Goal: Book appointment/travel/reservation

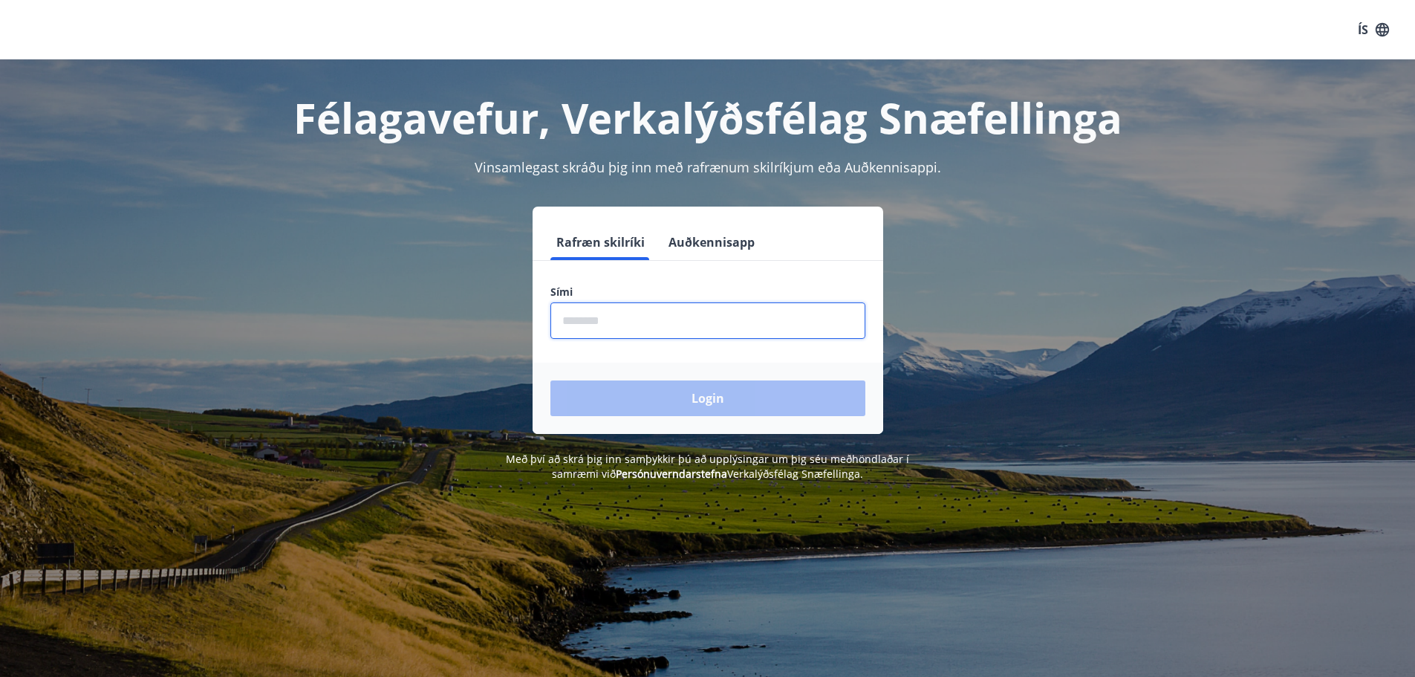
click at [635, 312] on input "phone" at bounding box center [707, 320] width 315 height 36
type input "********"
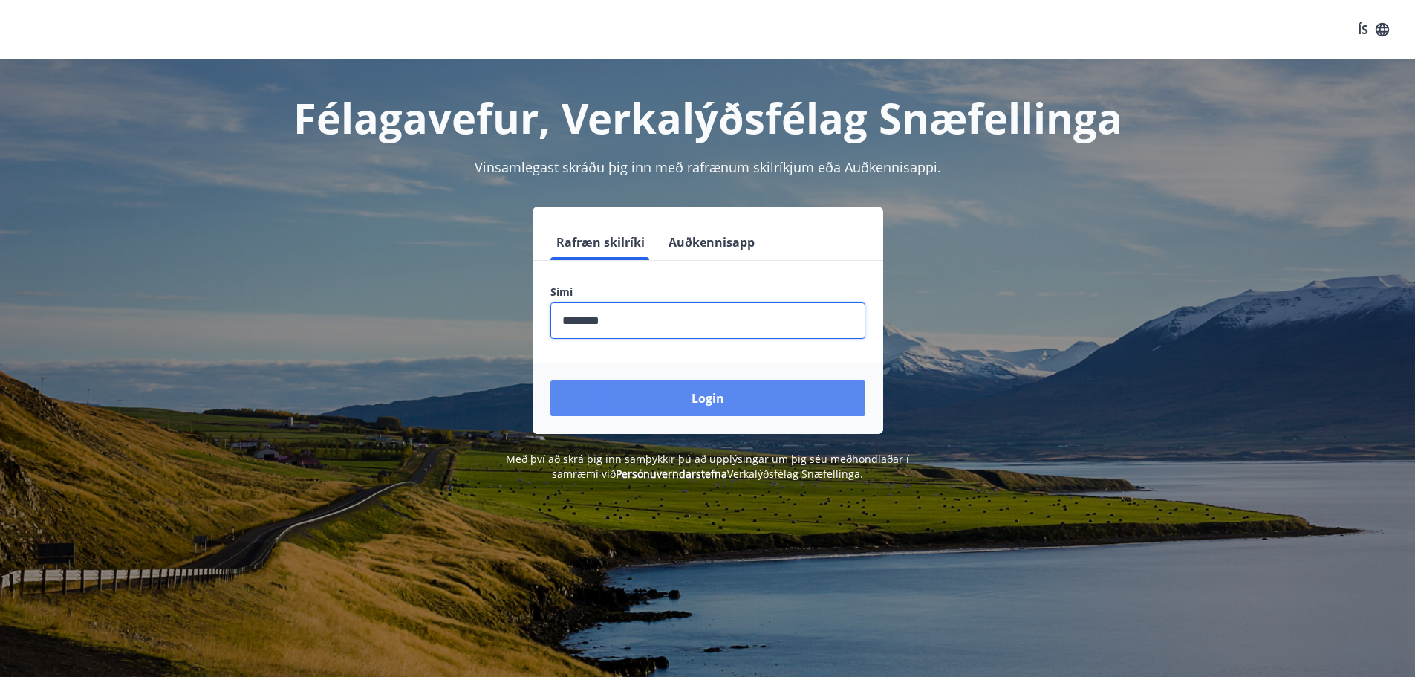
click at [679, 402] on button "Login" at bounding box center [707, 398] width 315 height 36
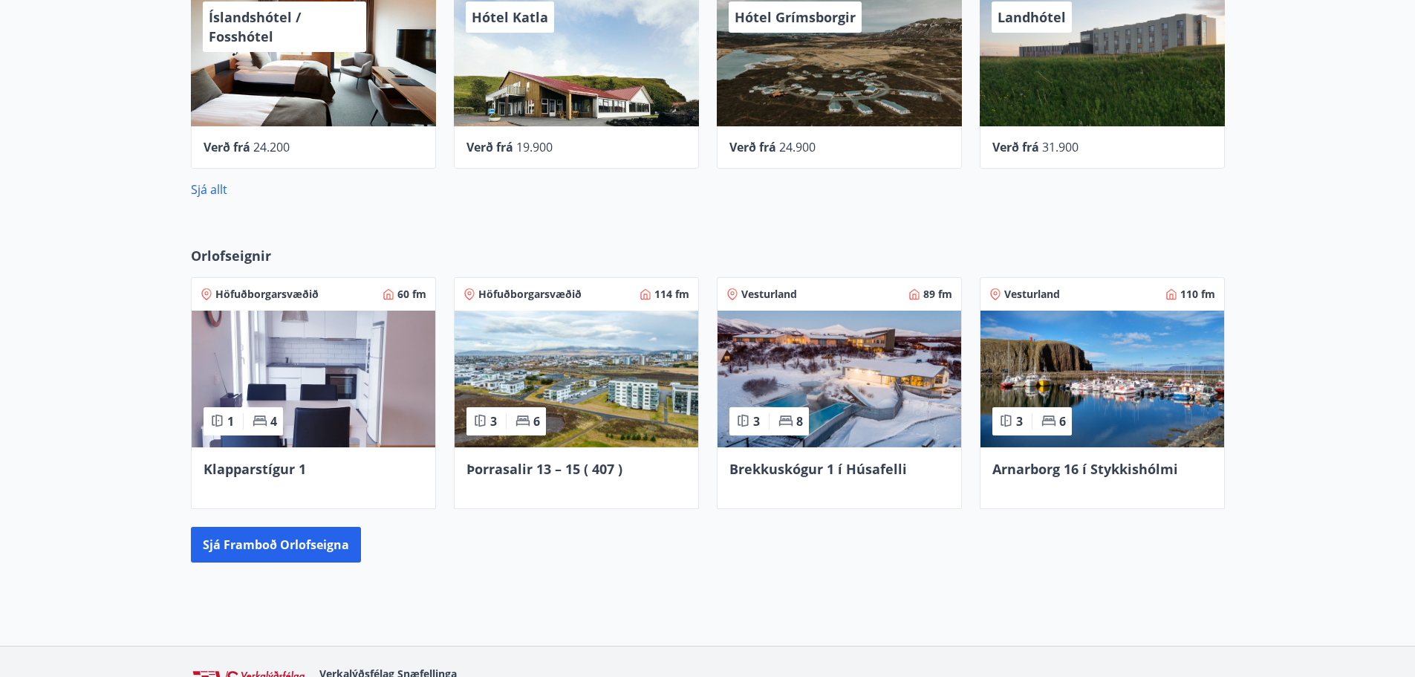
scroll to position [891, 0]
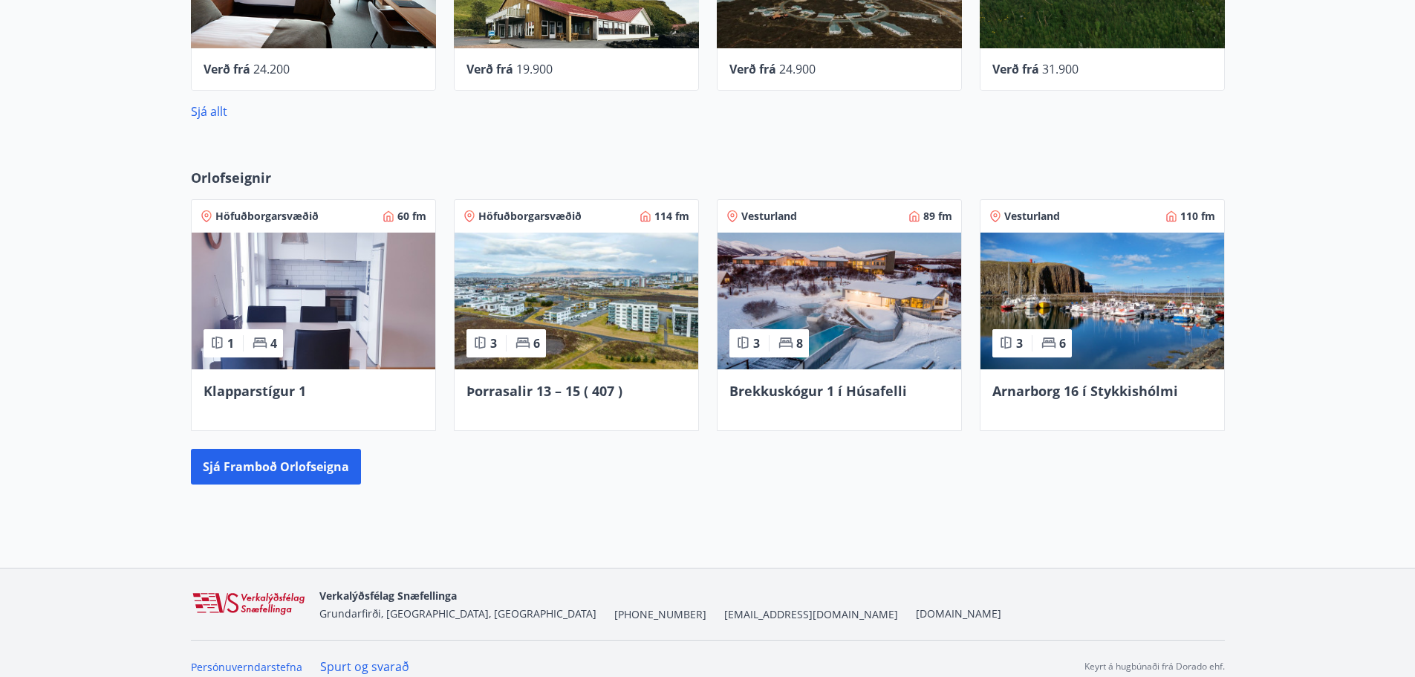
click at [553, 371] on div "Þorrasalir 13 – 15 ( 407 )" at bounding box center [577, 399] width 244 height 61
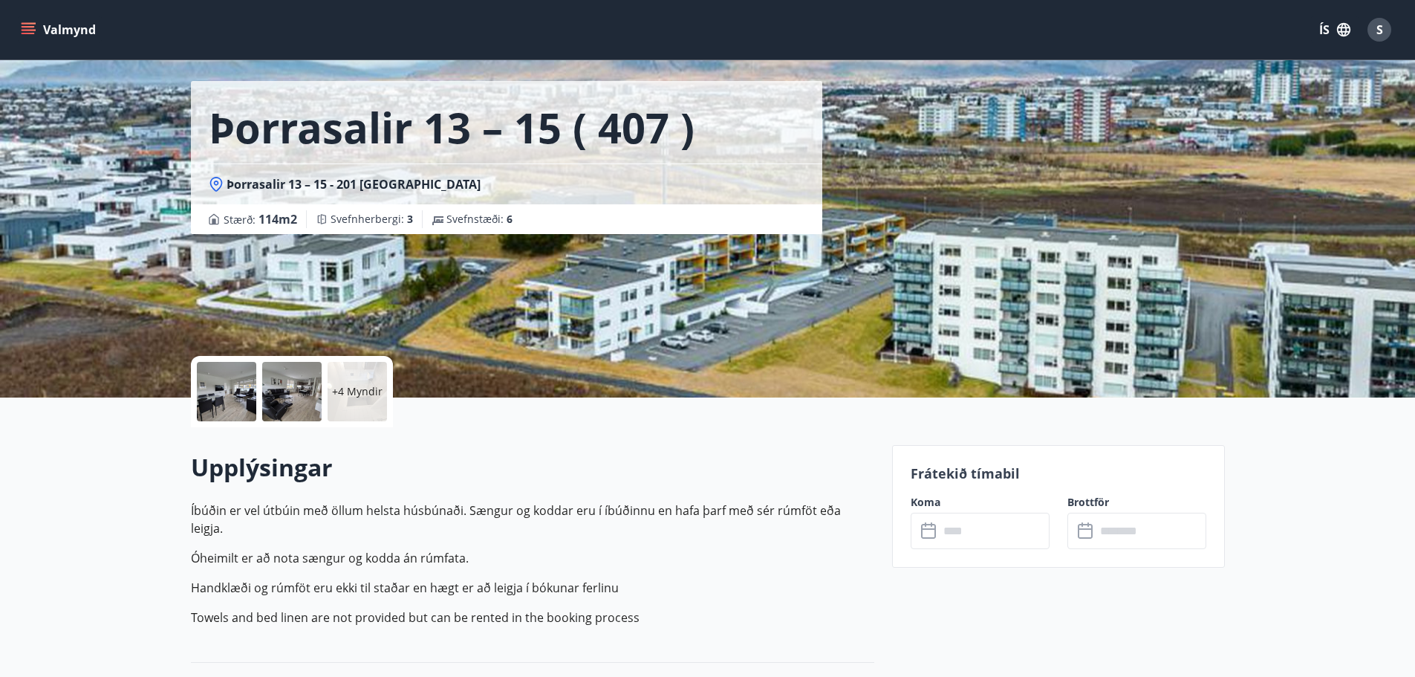
scroll to position [297, 0]
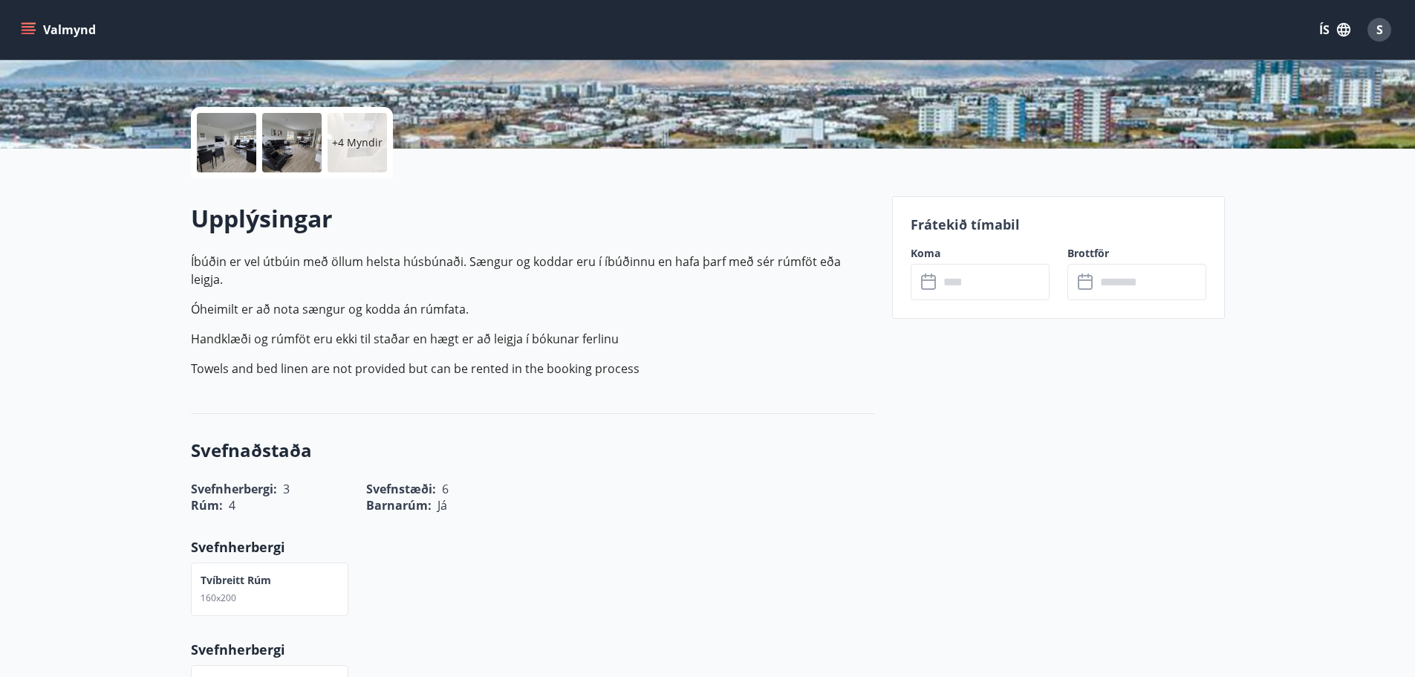
click at [981, 288] on input "text" at bounding box center [994, 282] width 111 height 36
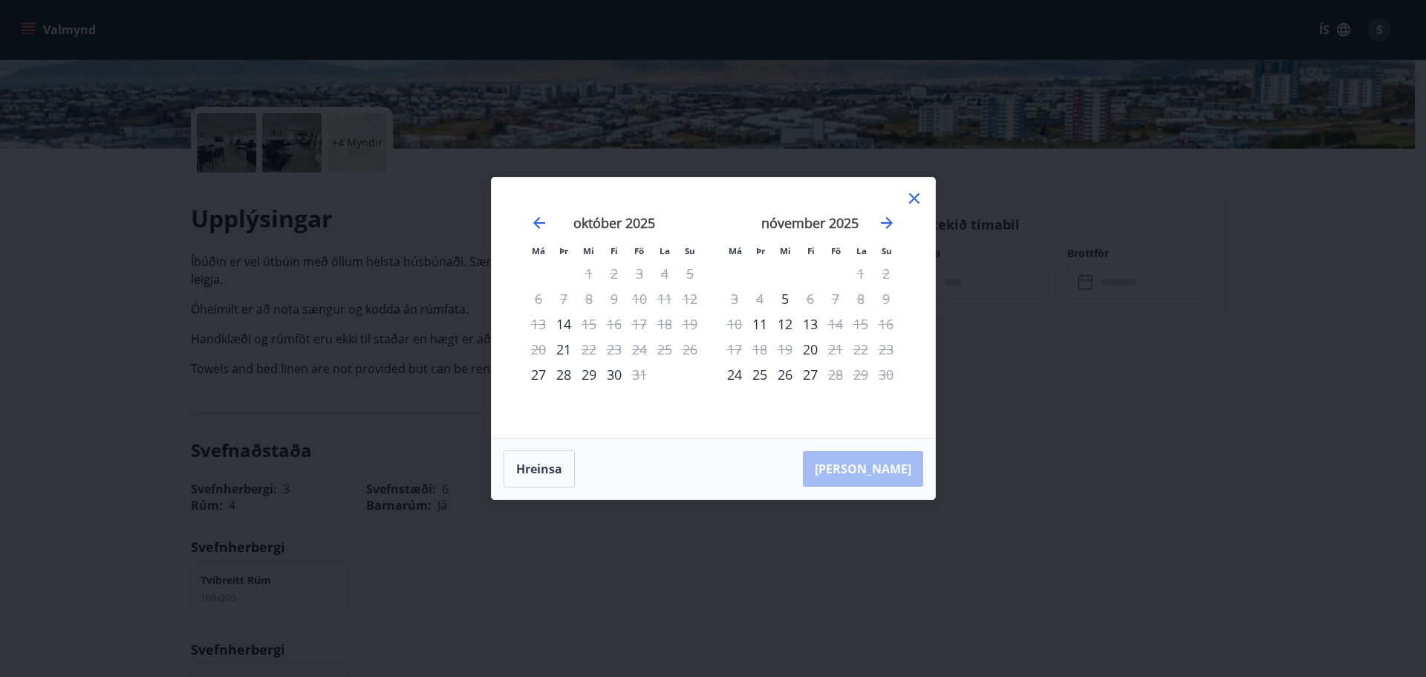
click at [913, 200] on icon at bounding box center [914, 198] width 10 height 10
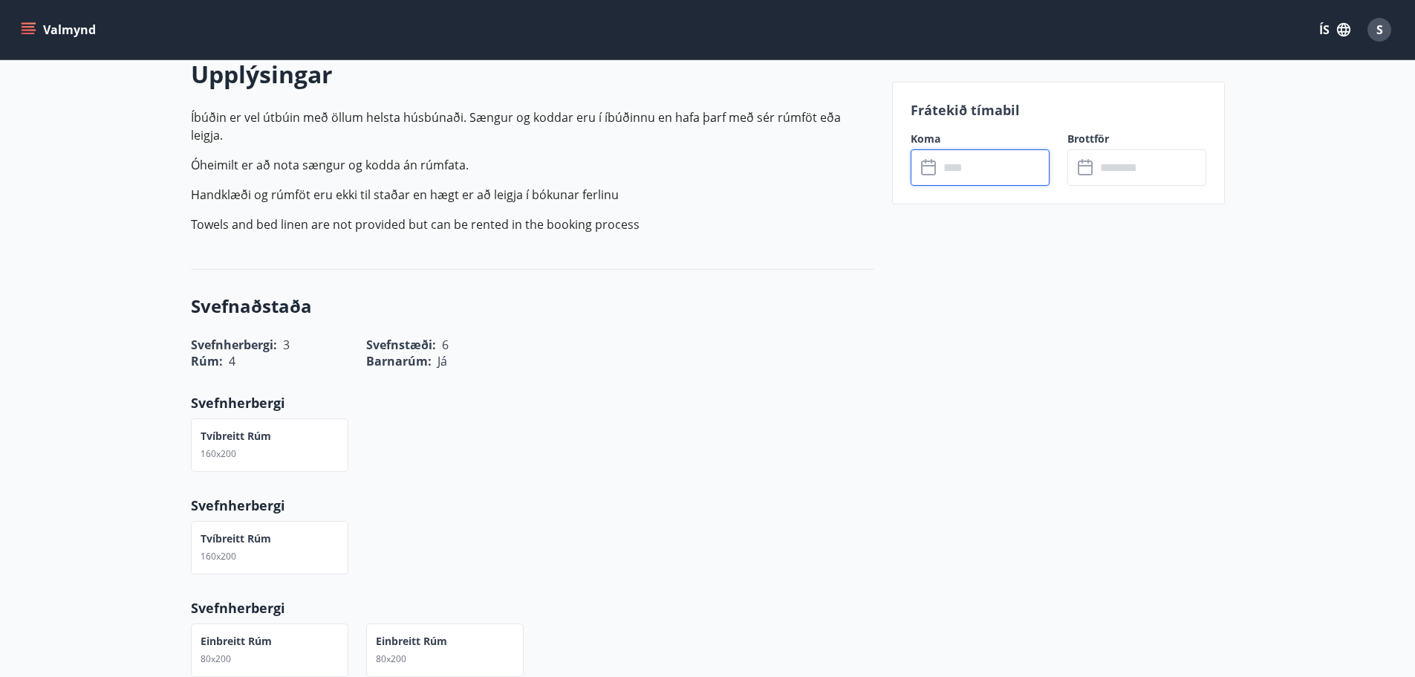
scroll to position [0, 0]
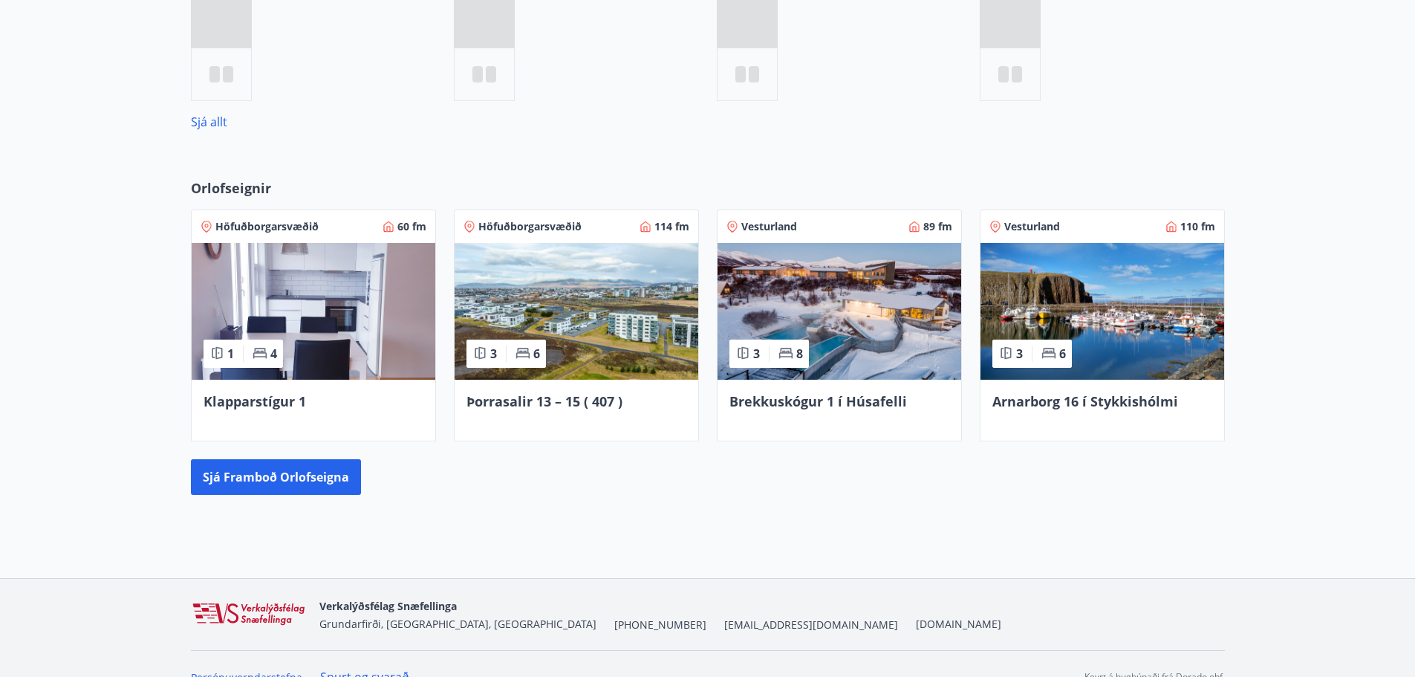
scroll to position [776, 0]
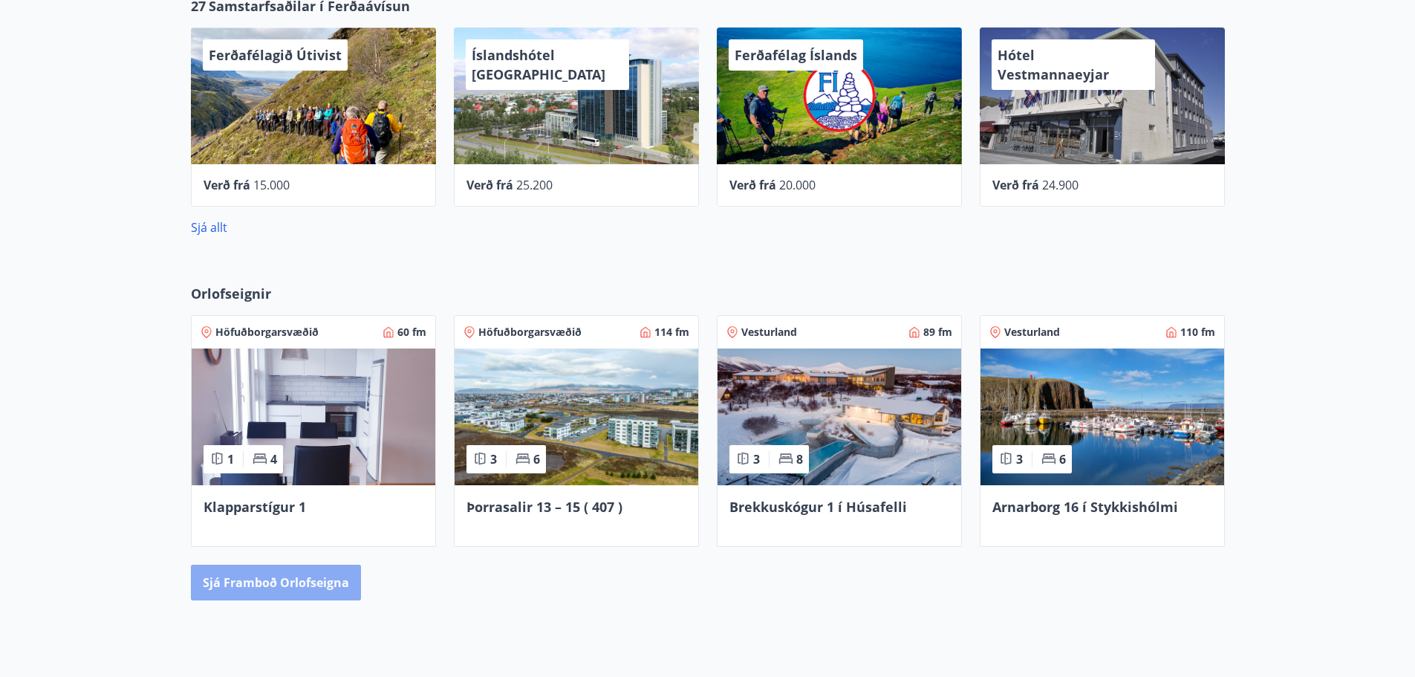
click at [271, 590] on button "Sjá framboð orlofseigna" at bounding box center [276, 583] width 170 height 36
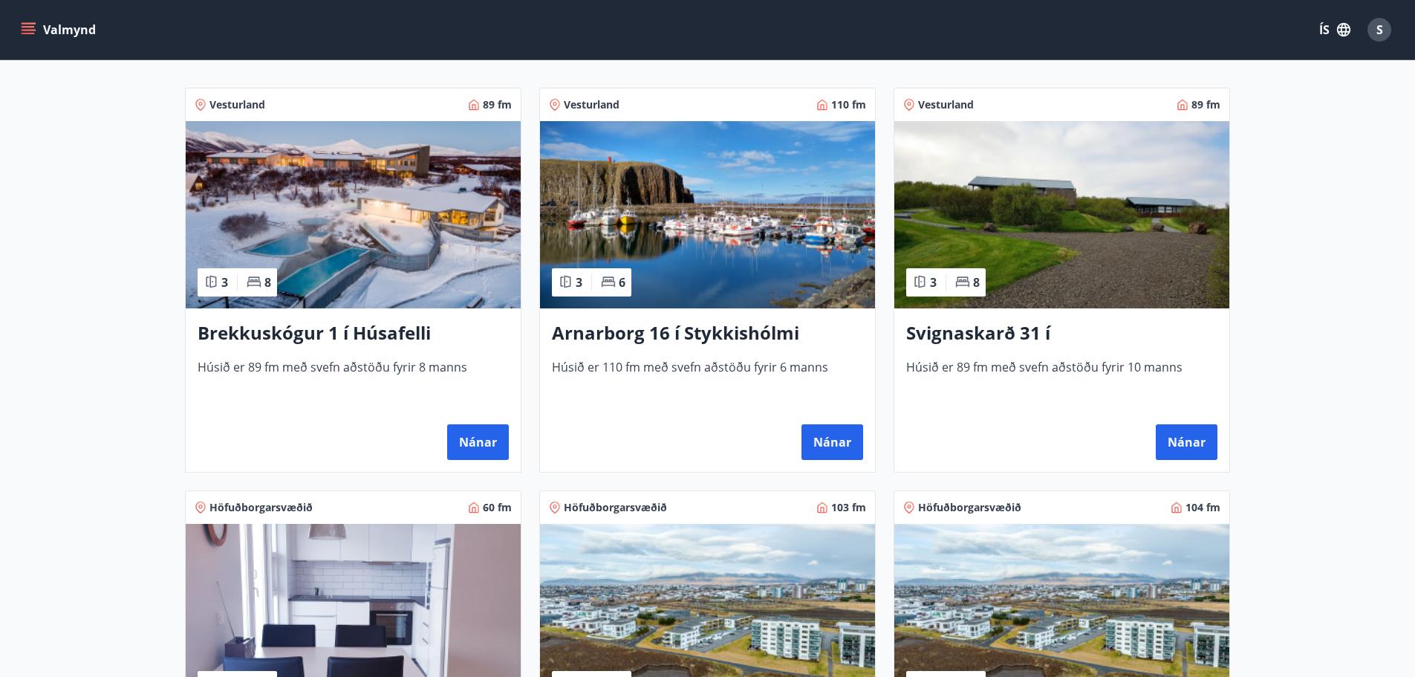
scroll to position [297, 0]
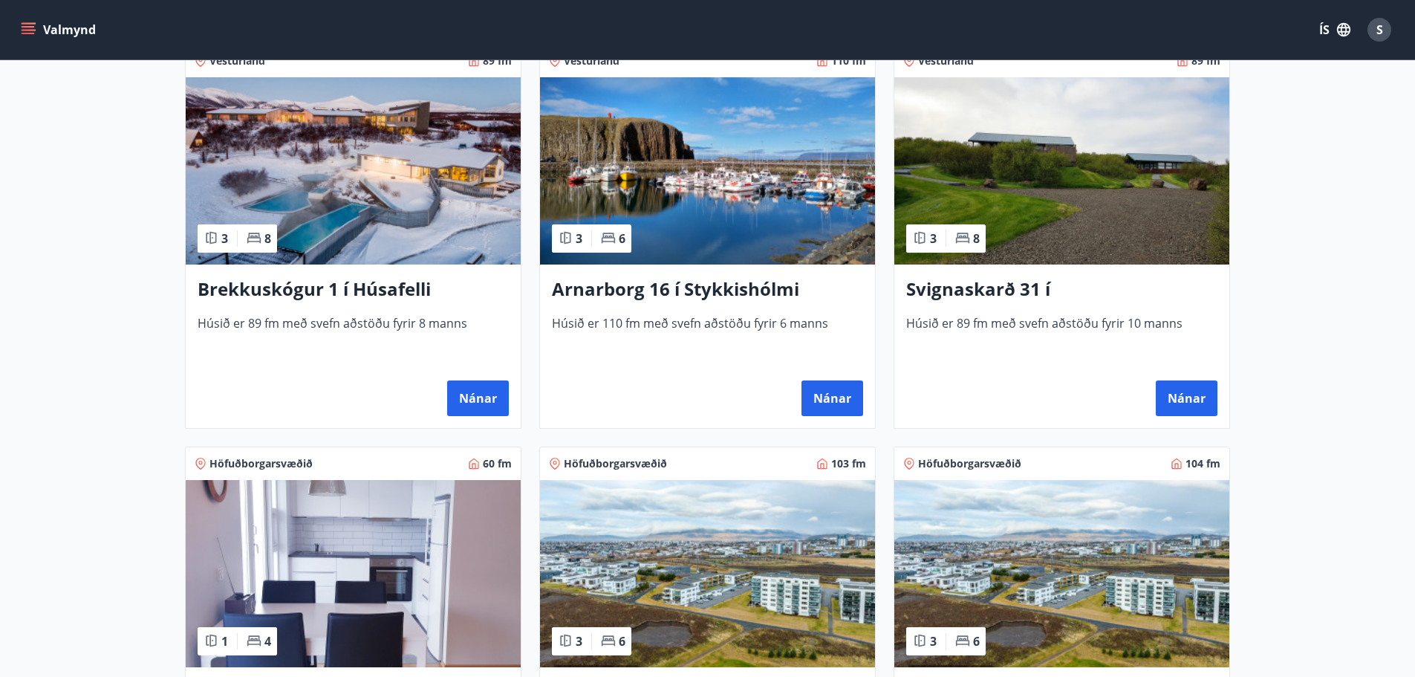
click at [1030, 206] on img at bounding box center [1061, 170] width 335 height 187
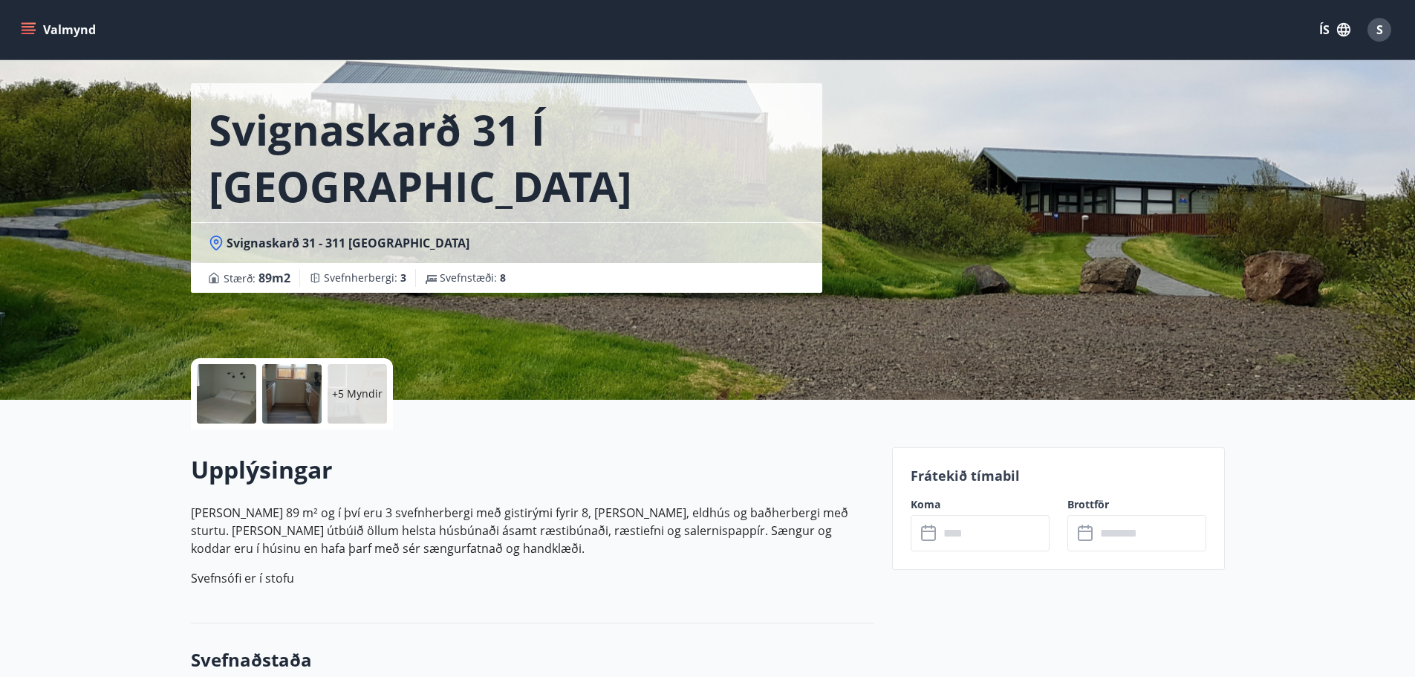
scroll to position [149, 0]
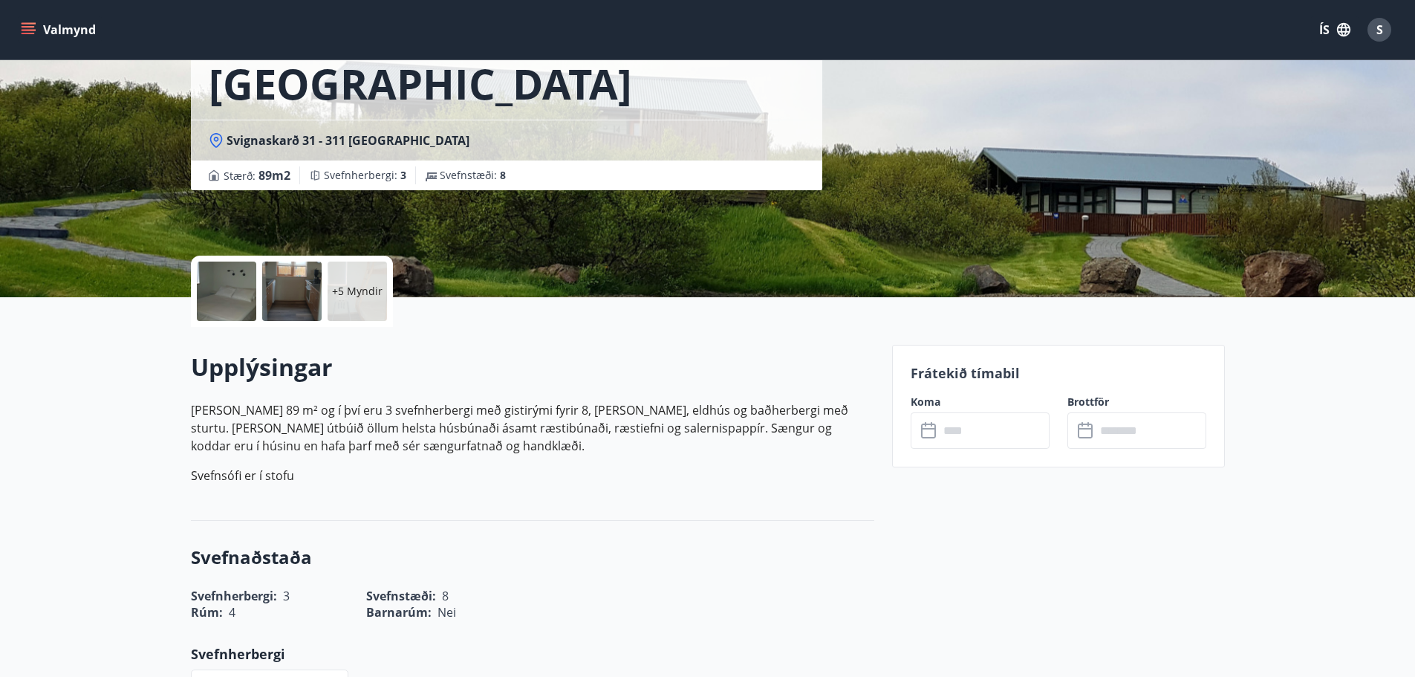
click at [963, 443] on input "text" at bounding box center [994, 430] width 111 height 36
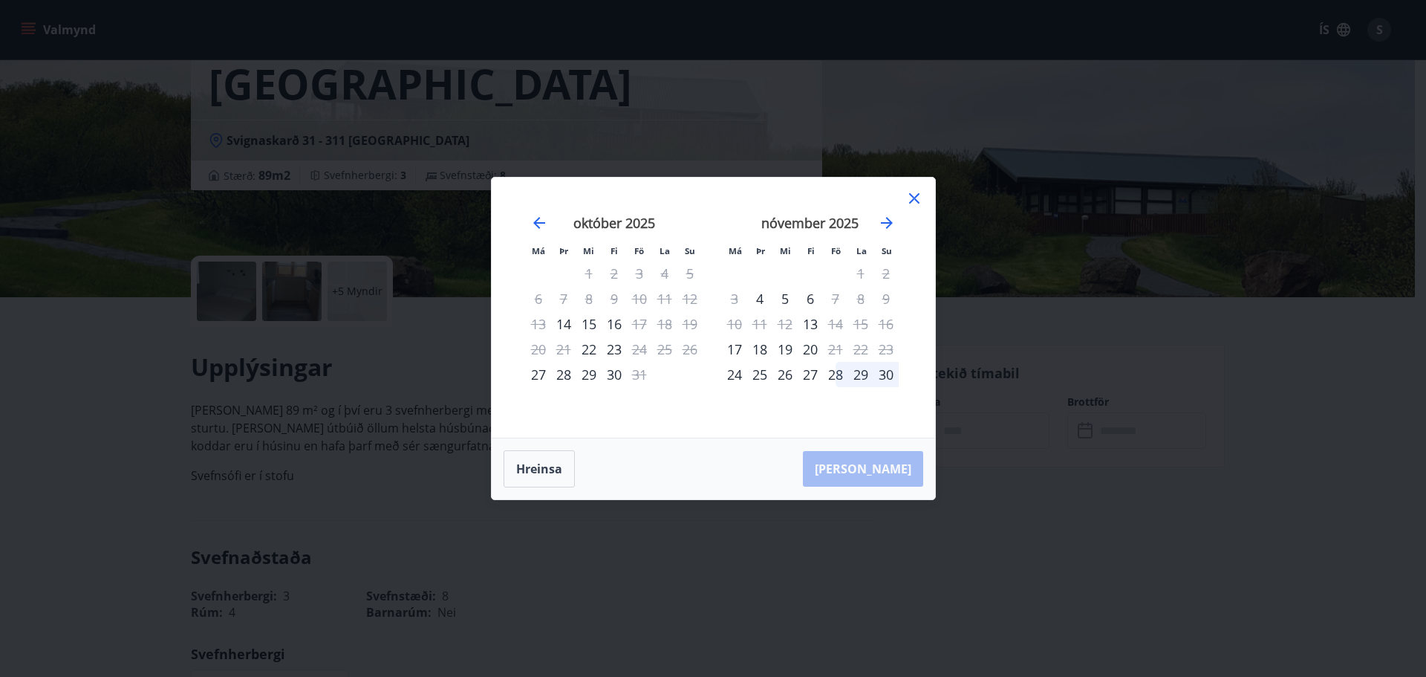
click at [917, 192] on icon at bounding box center [915, 198] width 18 height 18
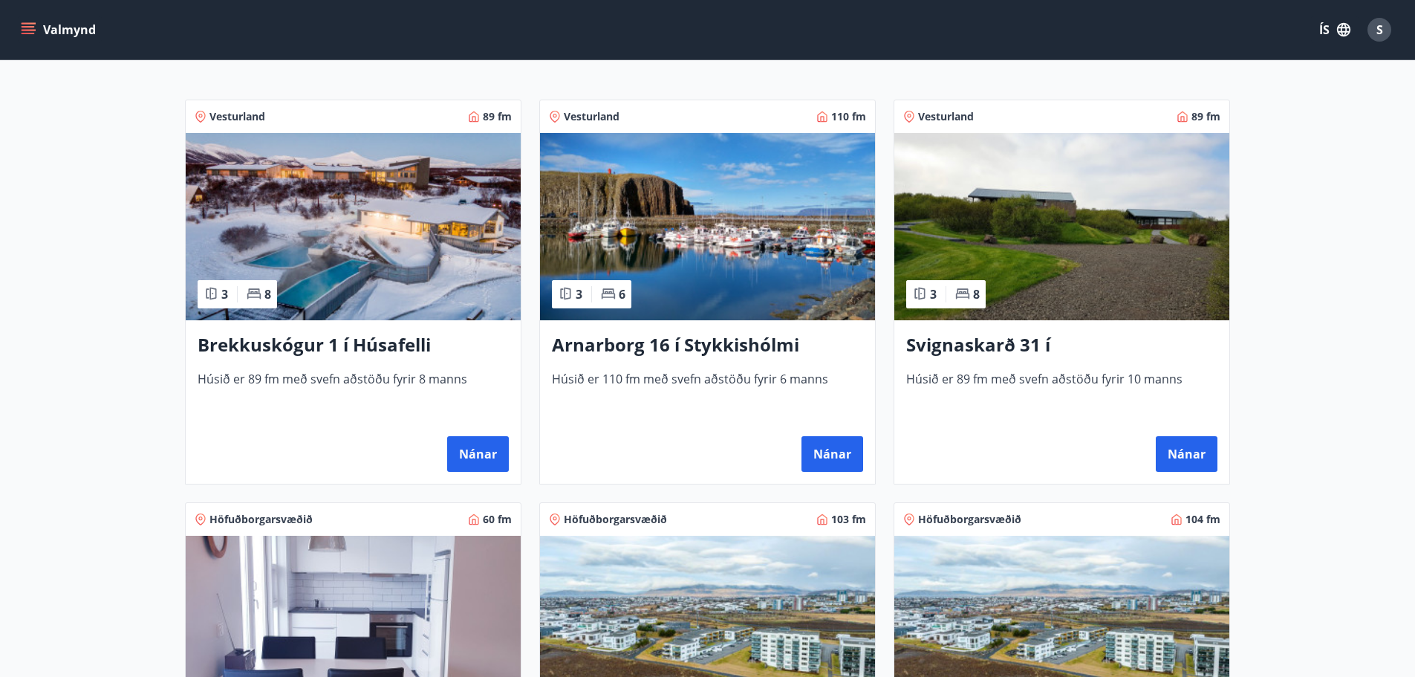
scroll to position [371, 0]
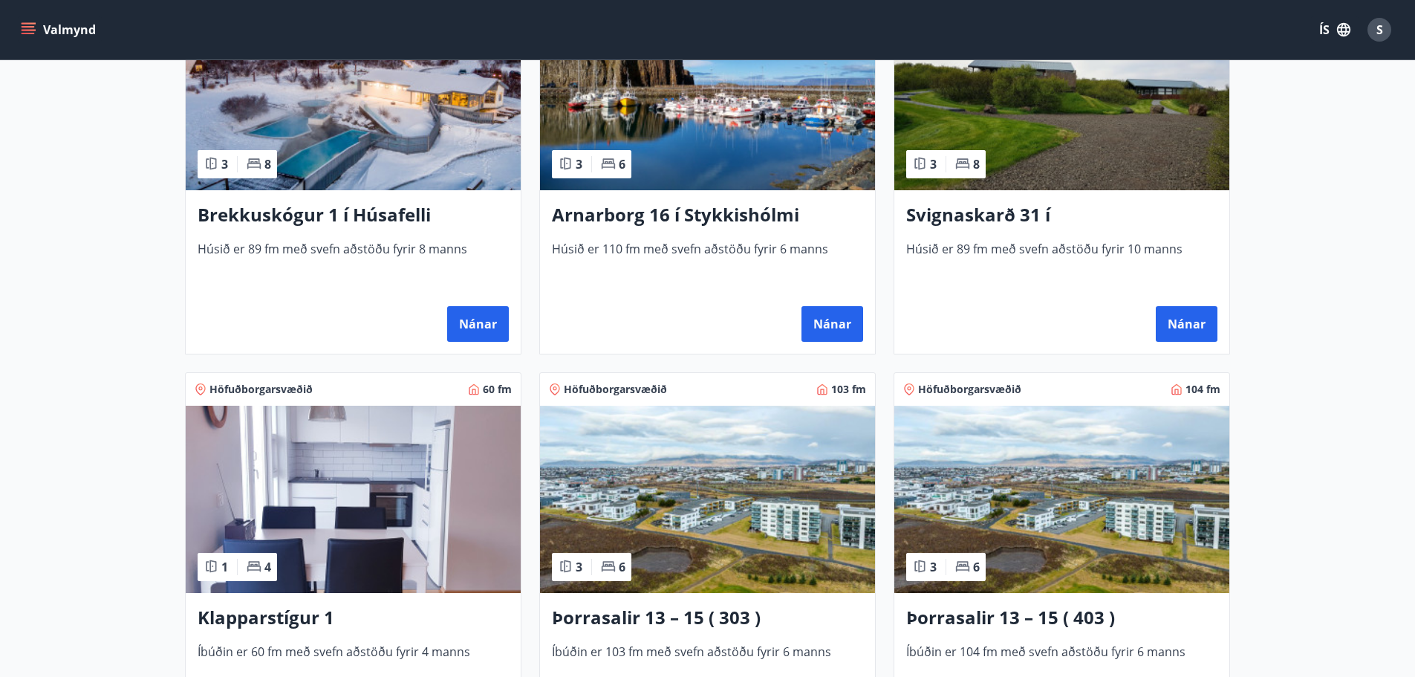
click at [356, 560] on img at bounding box center [353, 499] width 335 height 187
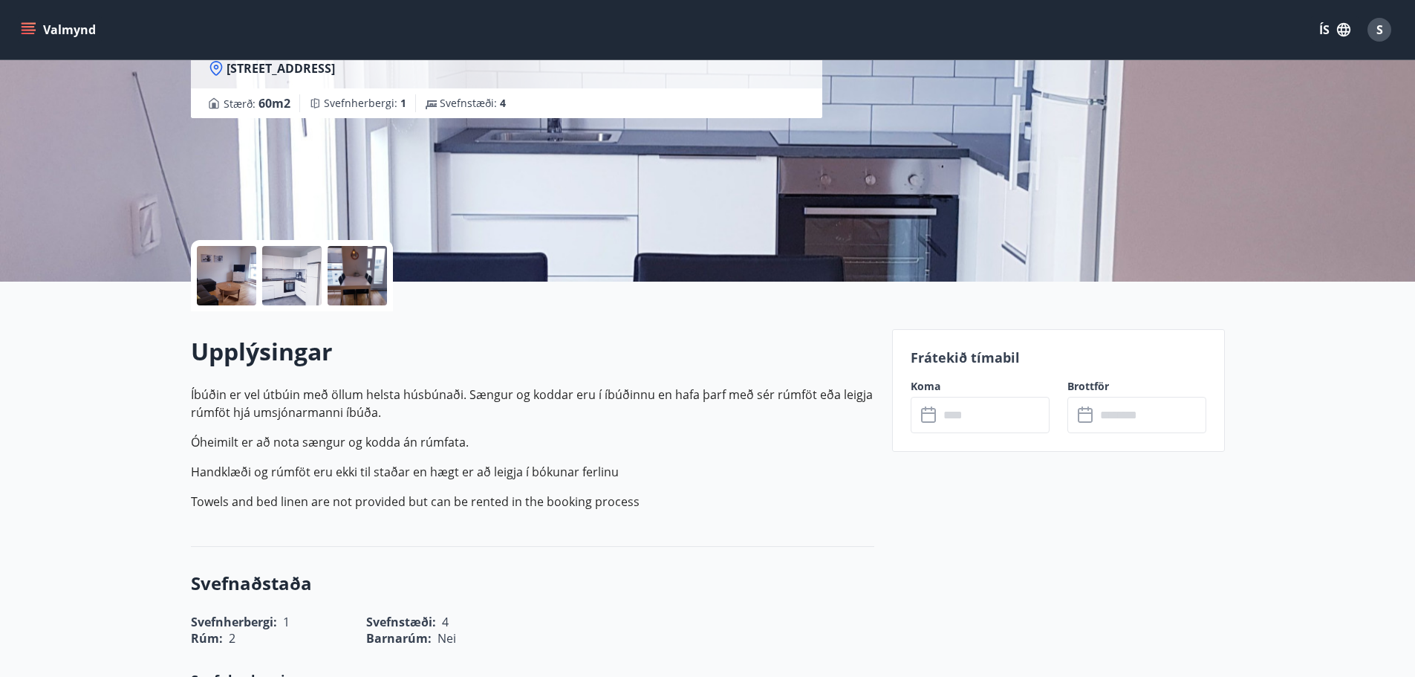
scroll to position [223, 0]
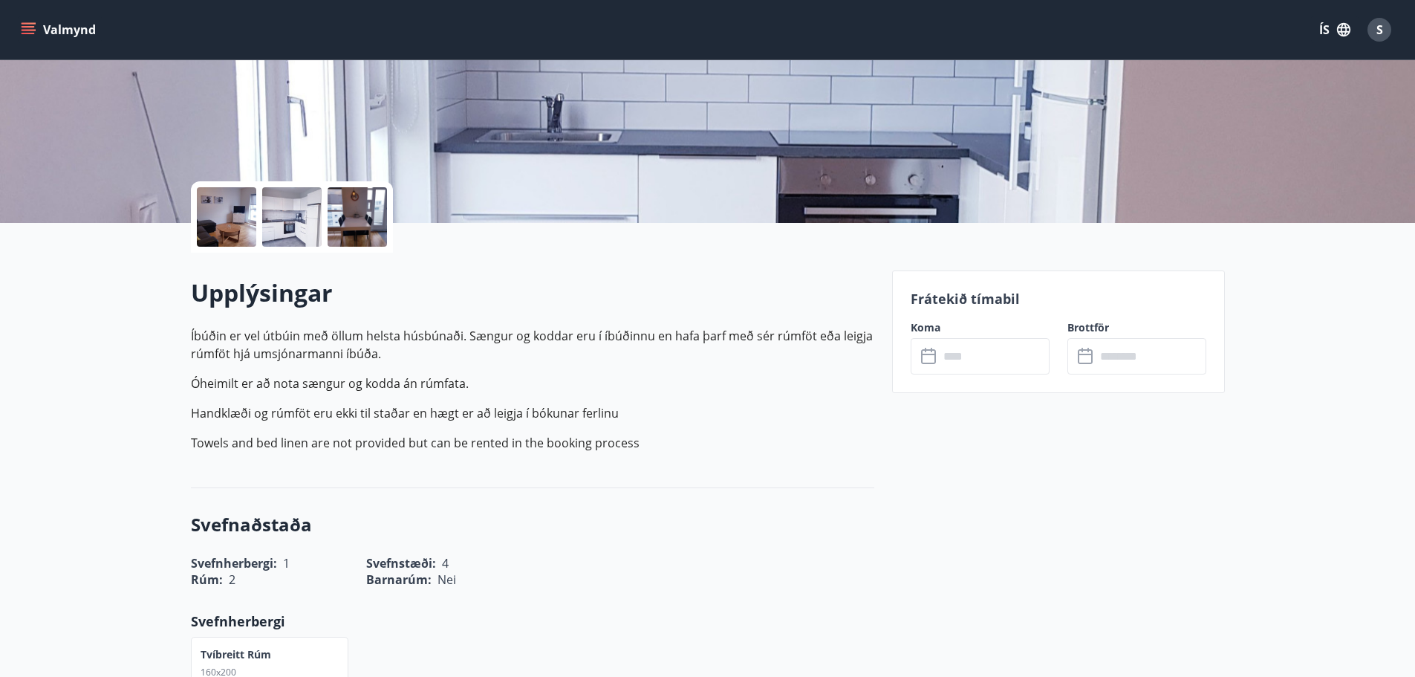
click at [969, 356] on input "text" at bounding box center [994, 356] width 111 height 36
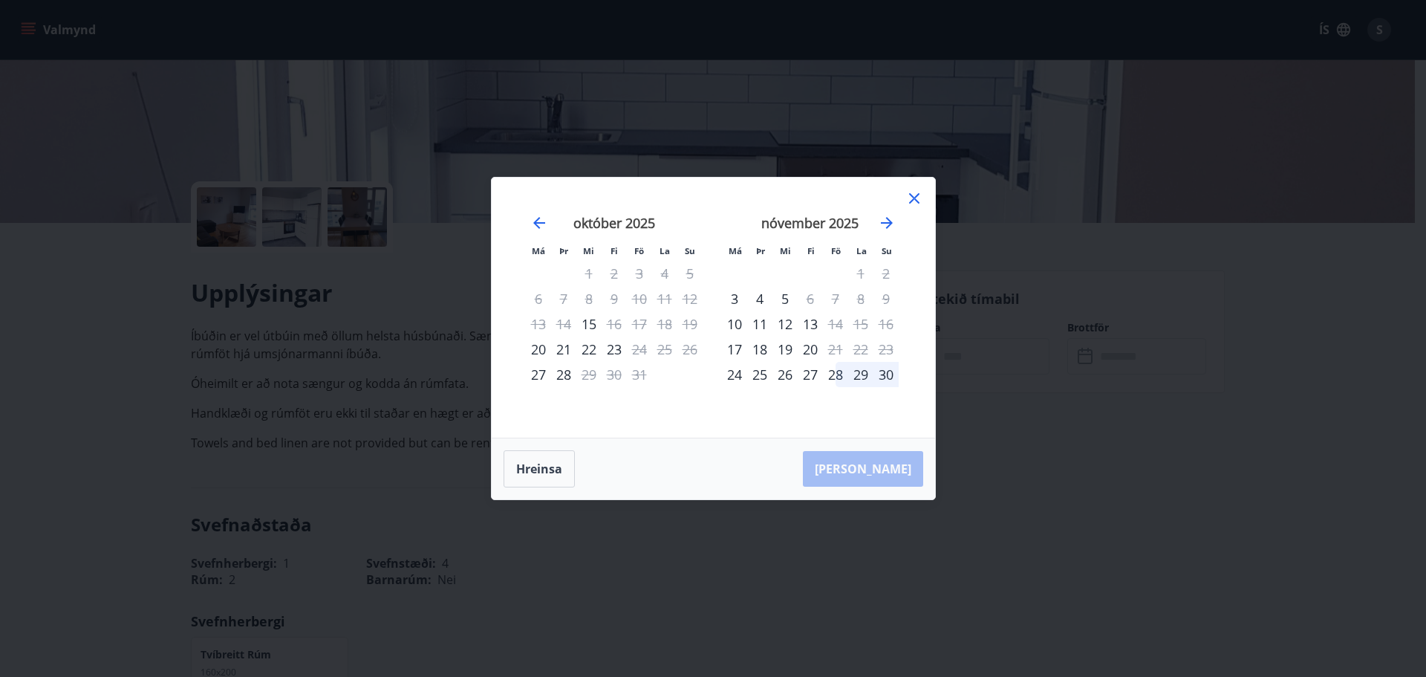
click at [920, 195] on icon at bounding box center [915, 198] width 18 height 18
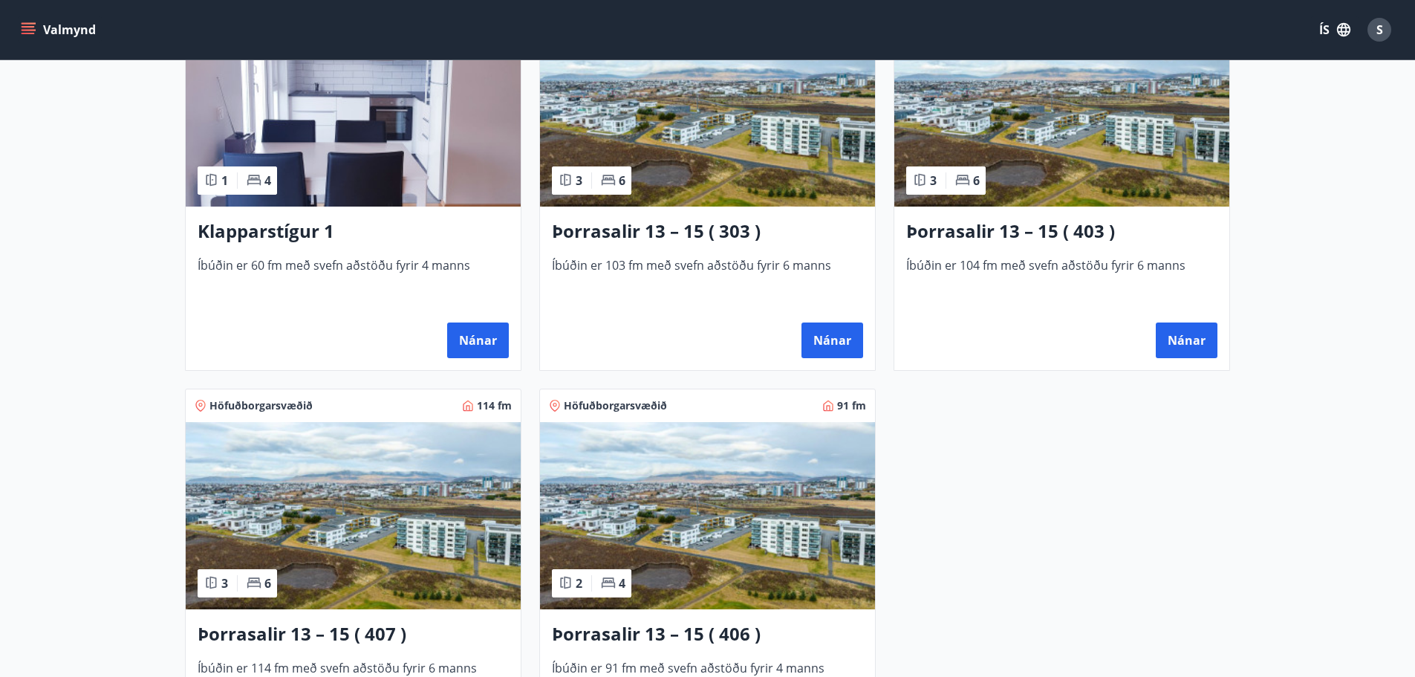
scroll to position [817, 0]
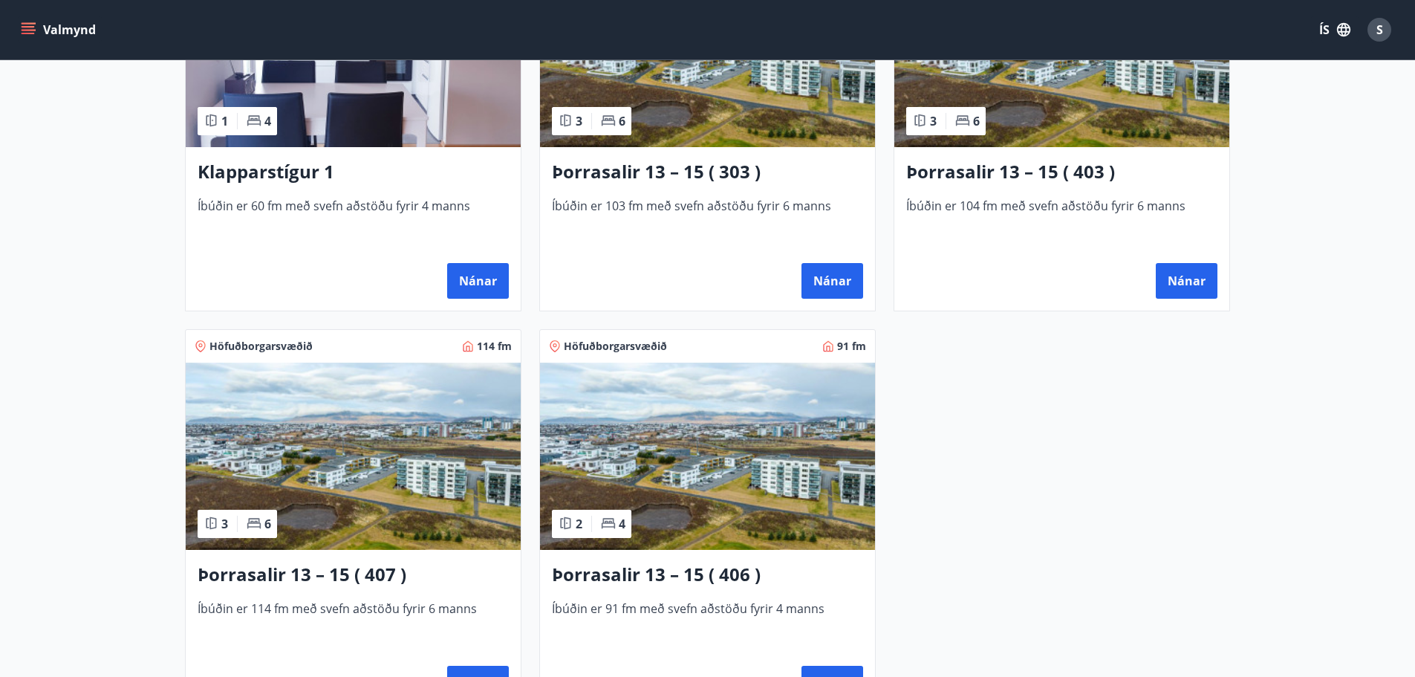
click at [673, 568] on h3 "Þorrasalir 13 – 15 ( 406 )" at bounding box center [707, 575] width 311 height 27
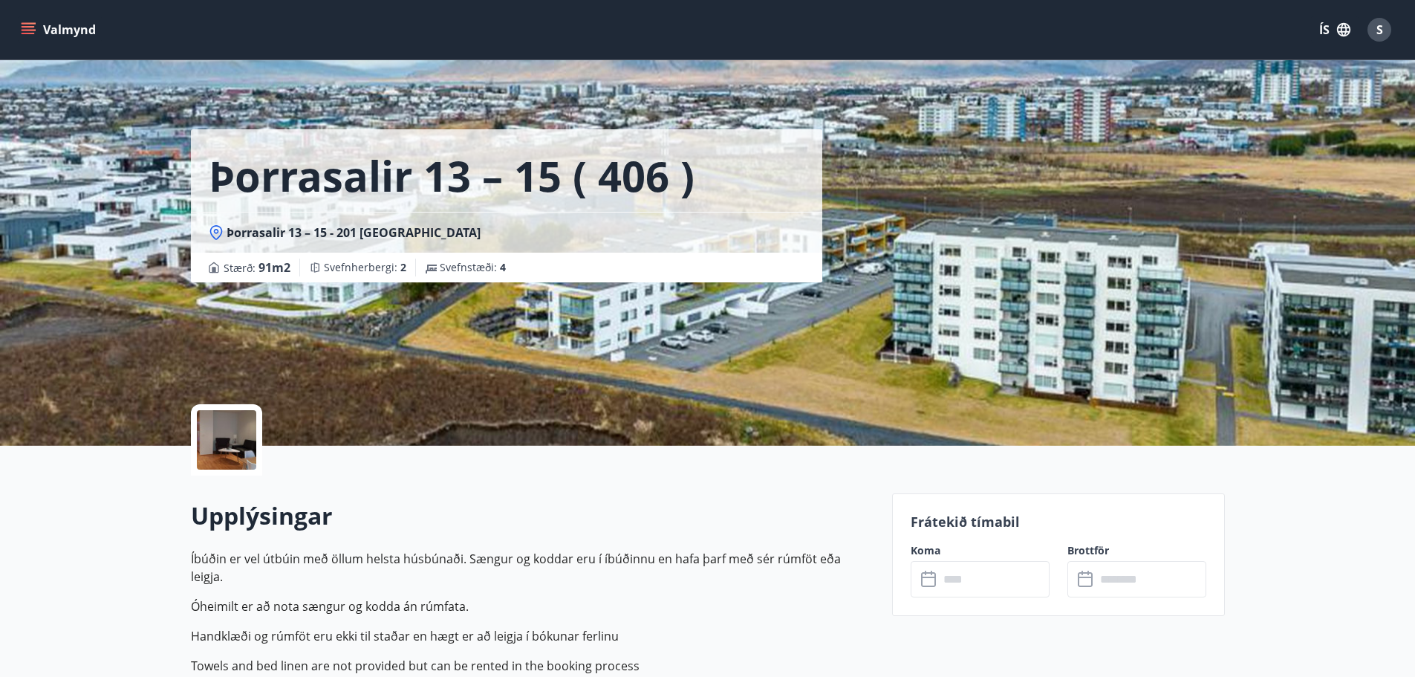
click at [978, 576] on input "text" at bounding box center [994, 579] width 111 height 36
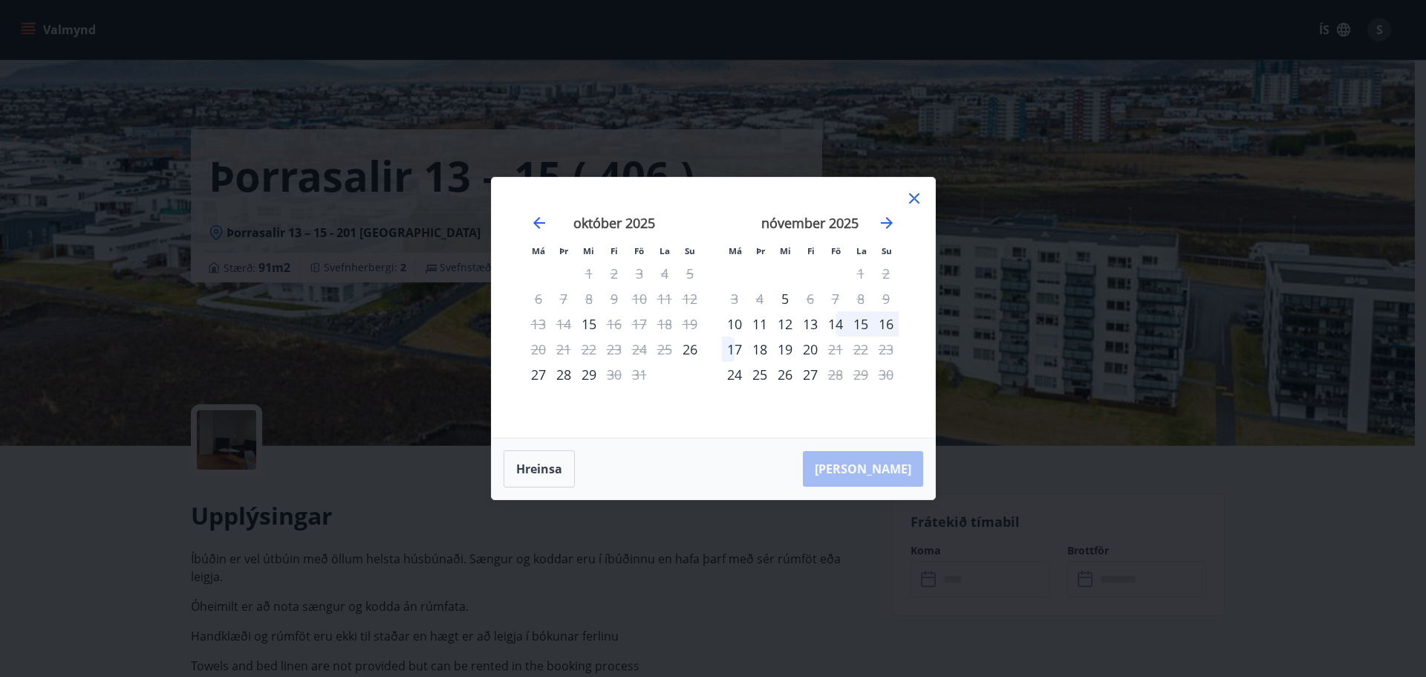
click at [914, 192] on icon at bounding box center [915, 198] width 18 height 18
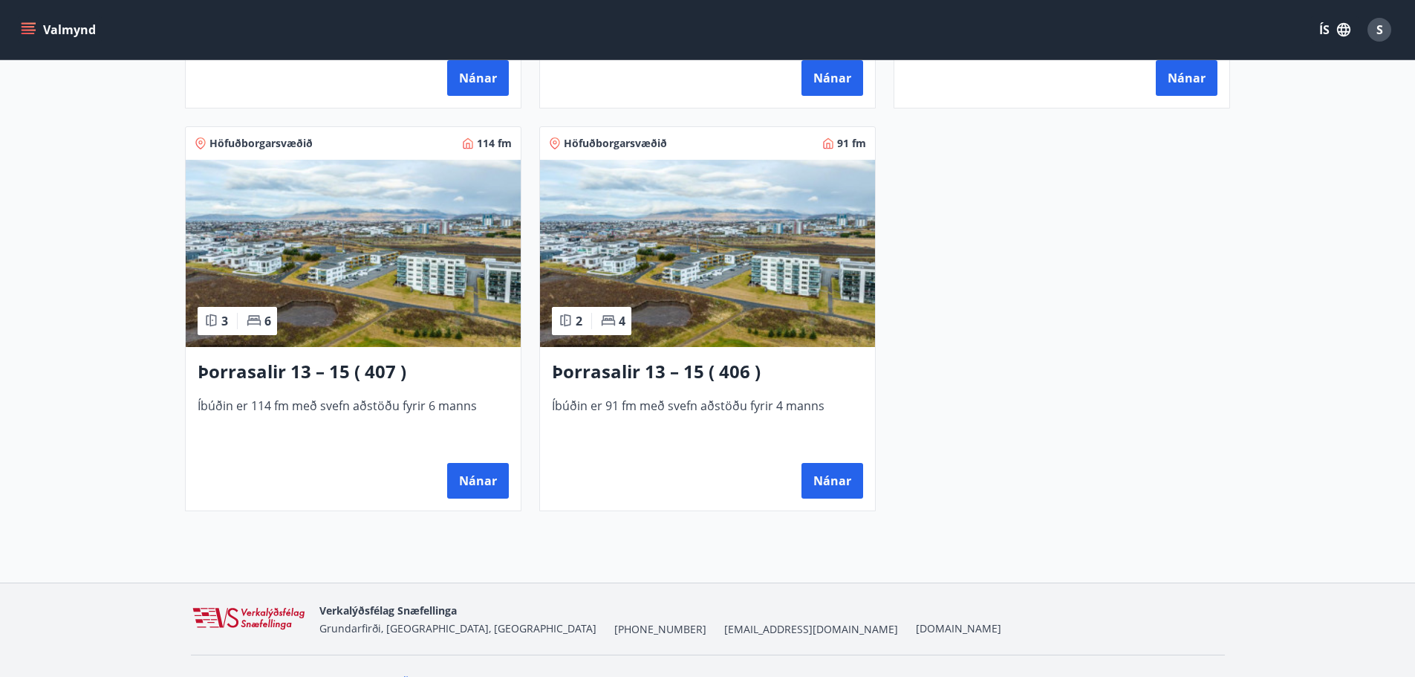
scroll to position [1040, 0]
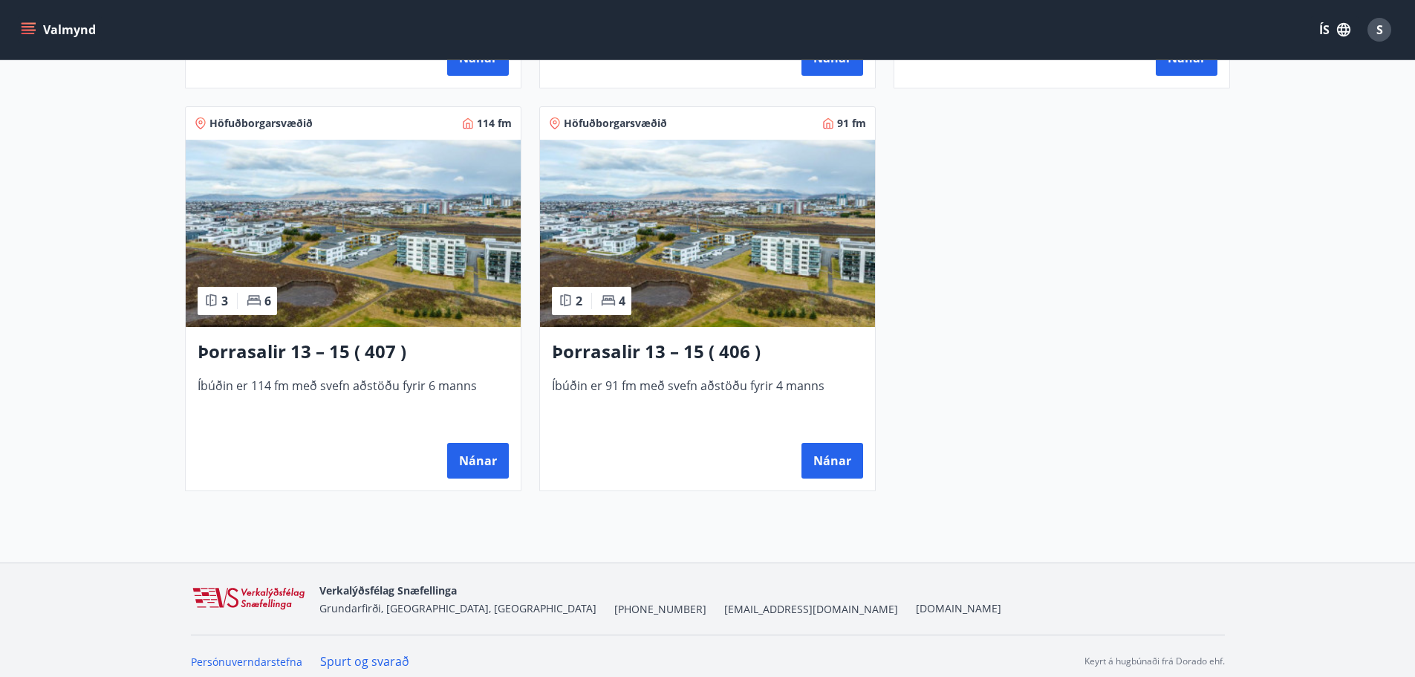
click at [365, 296] on img at bounding box center [353, 233] width 335 height 187
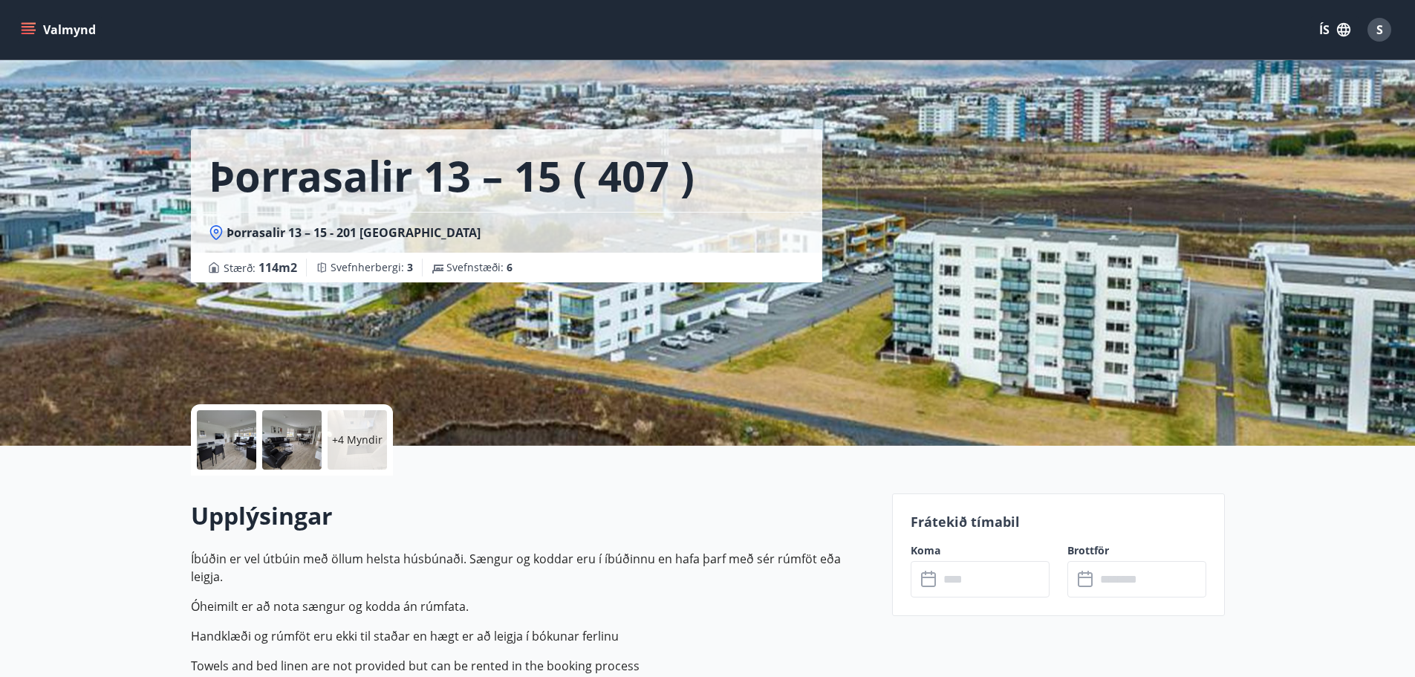
click at [1000, 581] on input "text" at bounding box center [994, 579] width 111 height 36
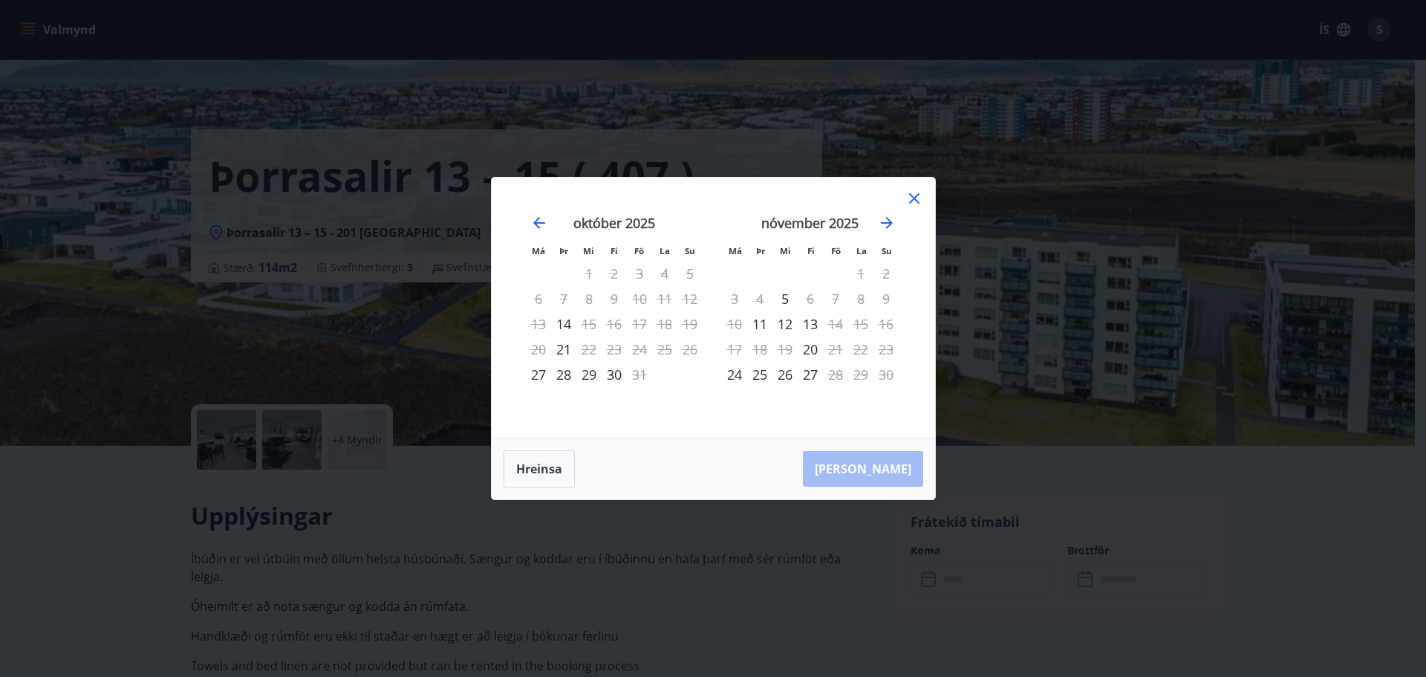
click at [919, 195] on icon at bounding box center [915, 198] width 18 height 18
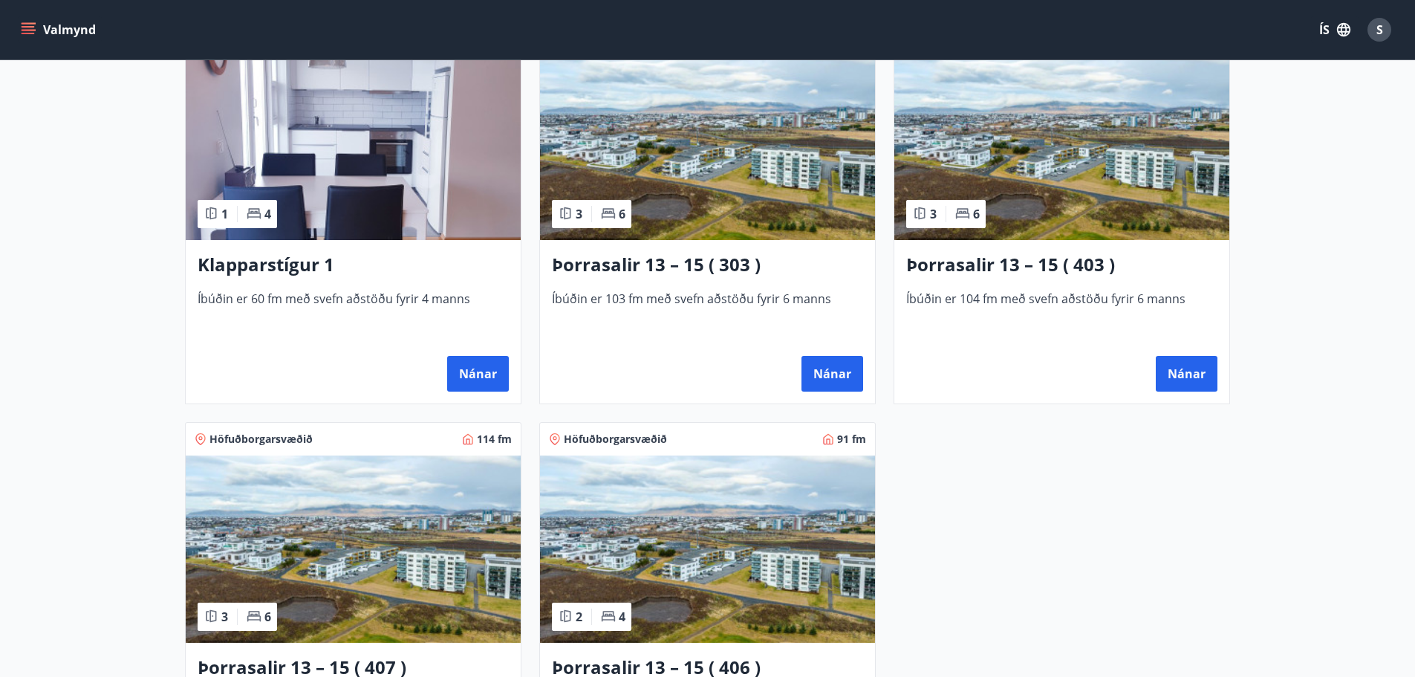
scroll to position [743, 0]
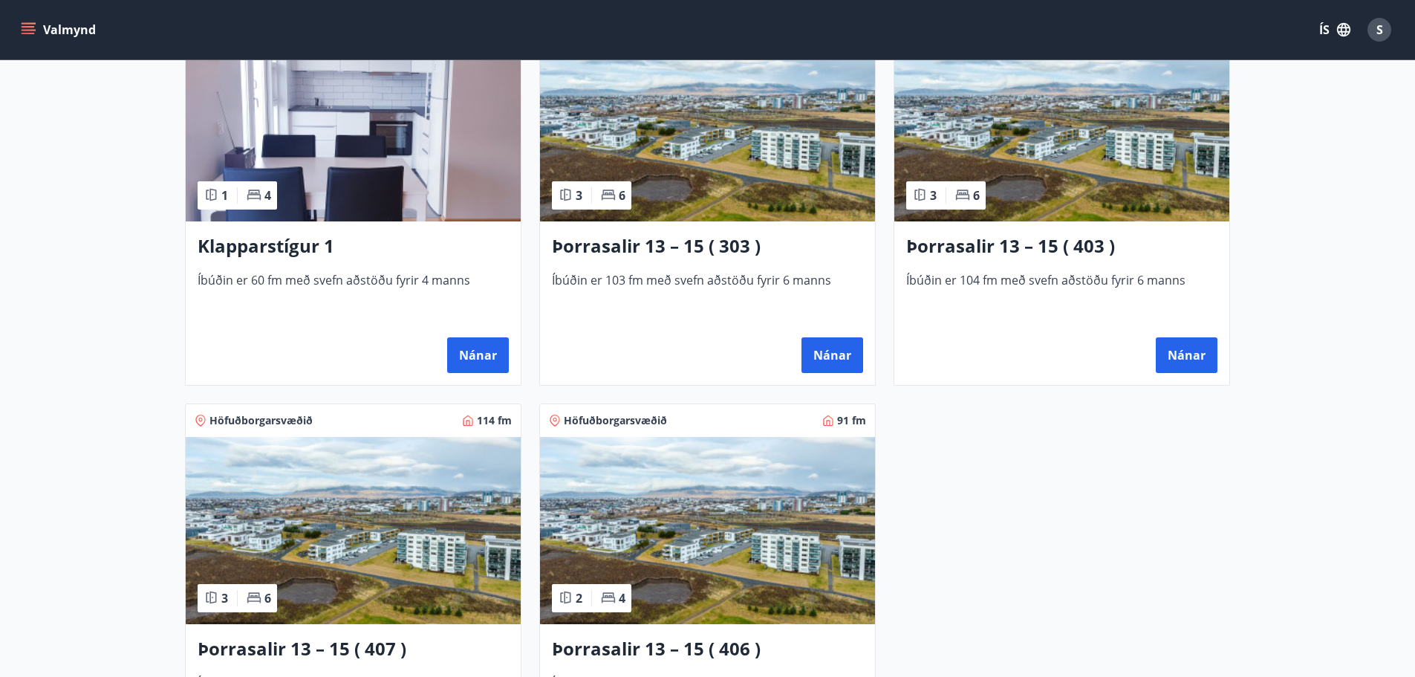
click at [1048, 282] on span "Íbúðin er 104 fm með svefn aðstöðu fyrir 6 manns" at bounding box center [1061, 296] width 311 height 49
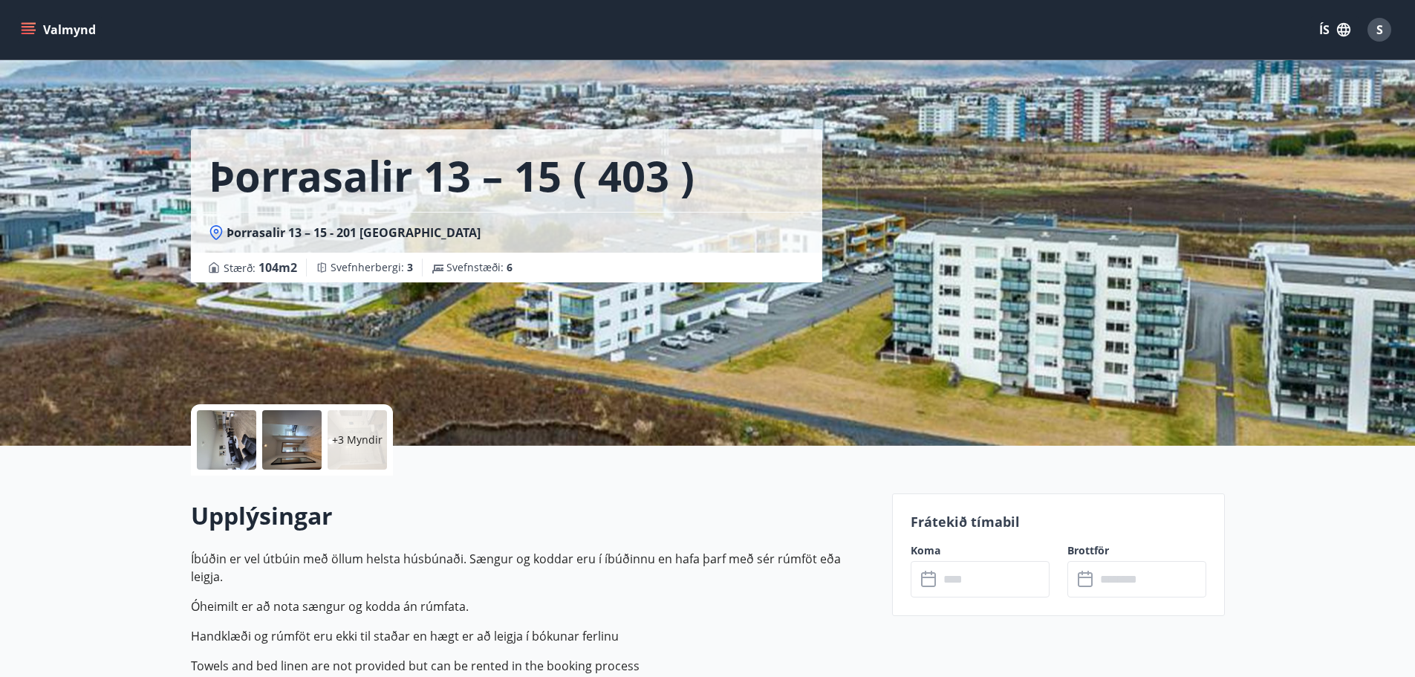
click at [974, 589] on input "text" at bounding box center [994, 579] width 111 height 36
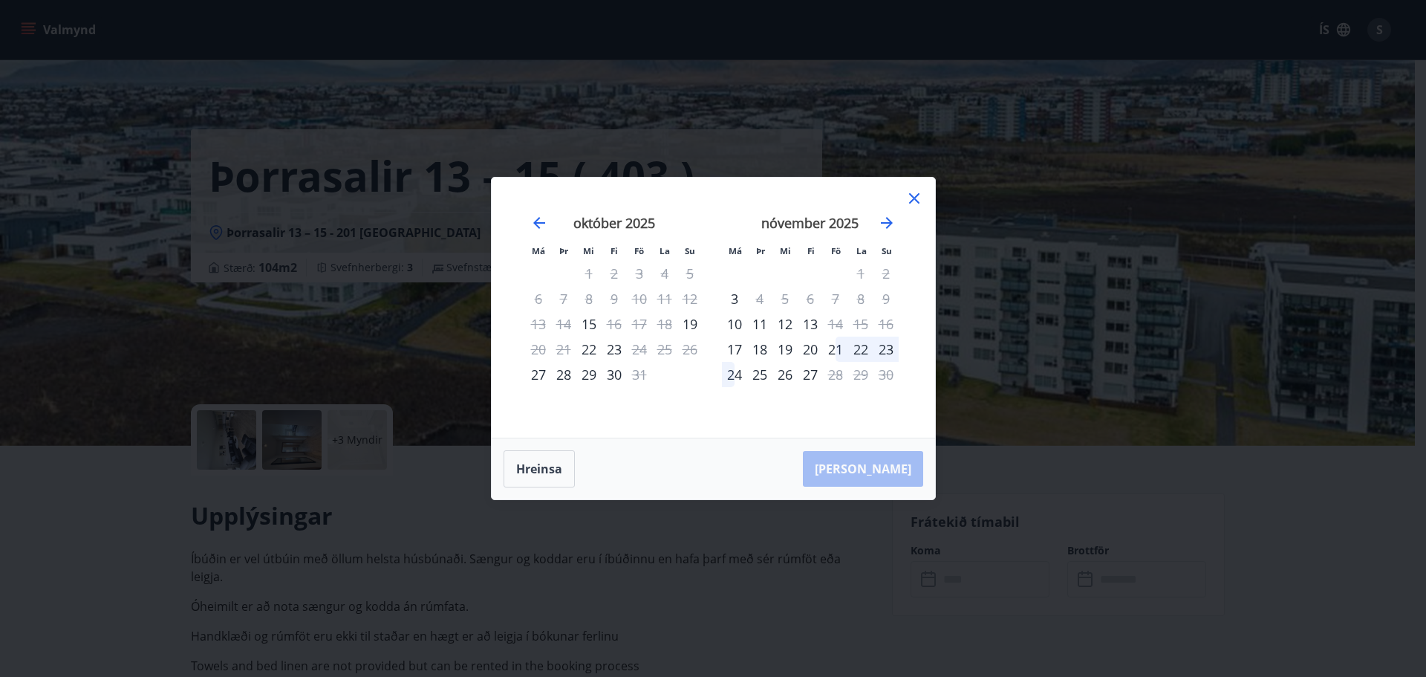
click at [918, 196] on icon at bounding box center [915, 198] width 18 height 18
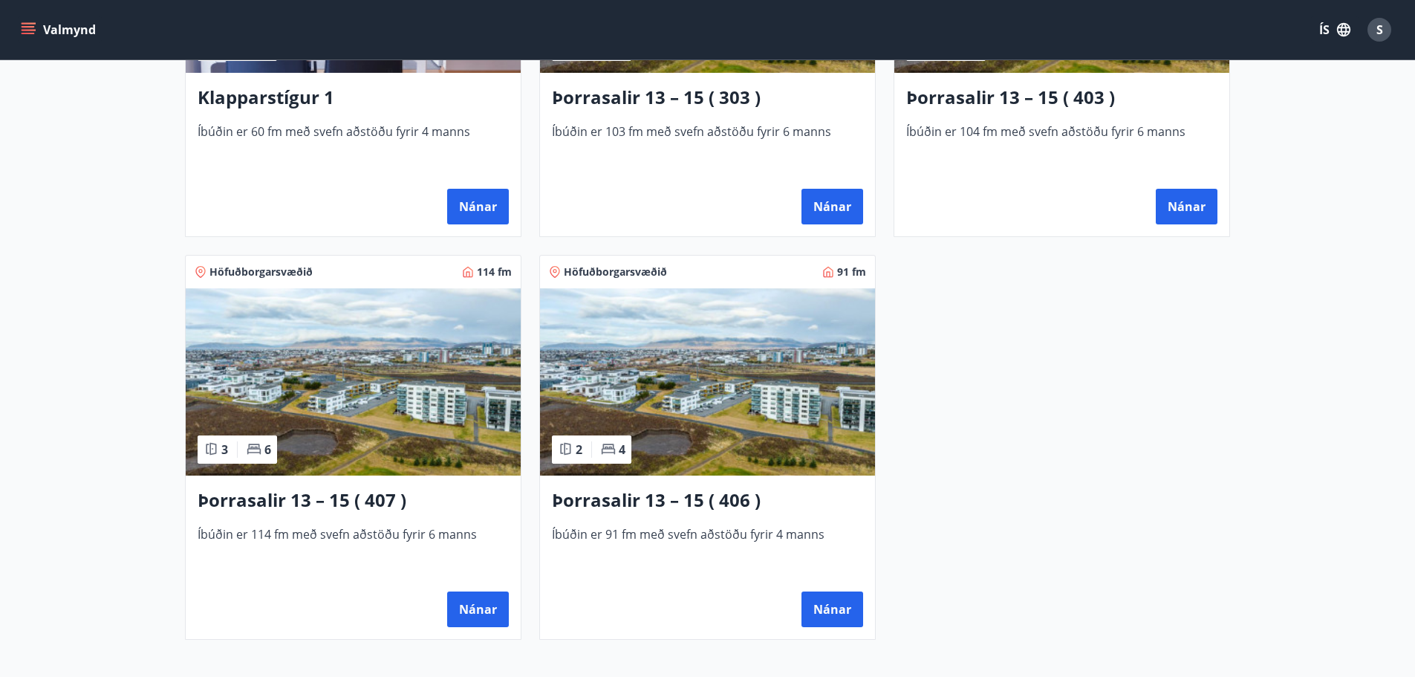
click at [715, 125] on span "Íbúðin er 103 fm með svefn aðstöðu fyrir 6 manns" at bounding box center [707, 147] width 311 height 49
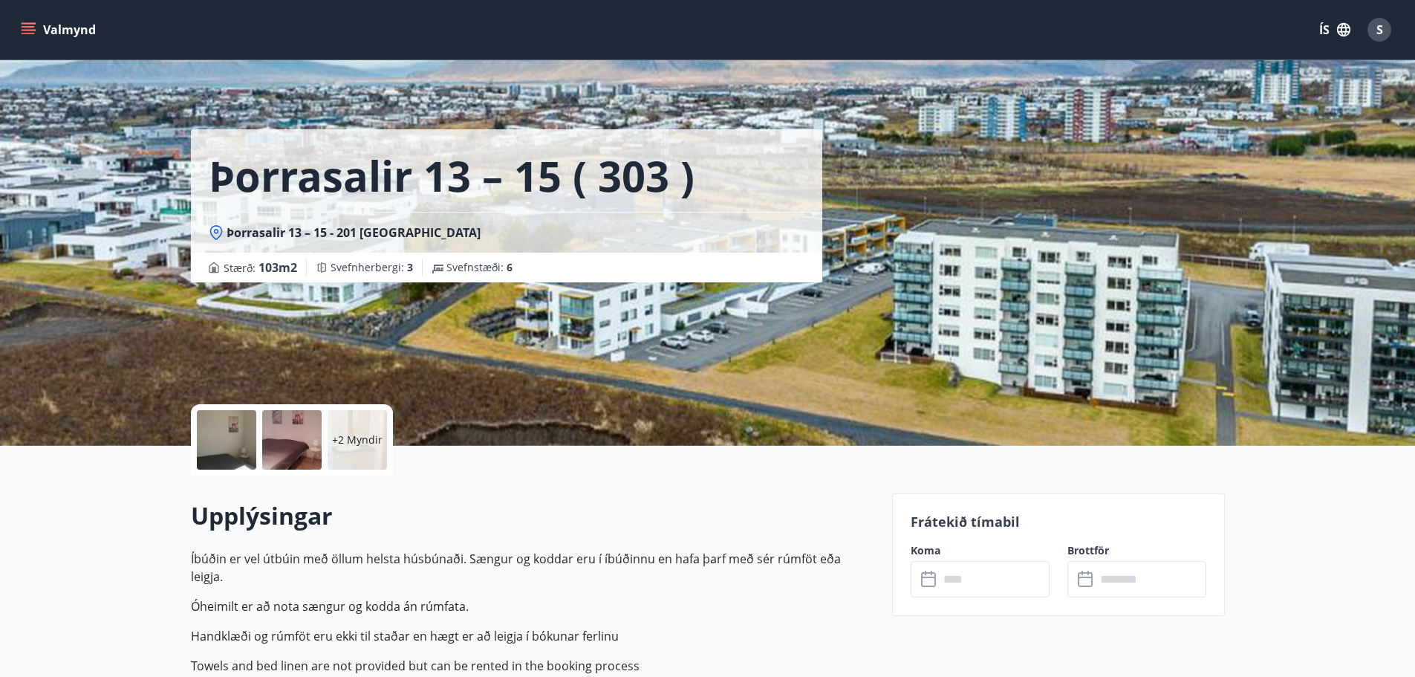
click at [980, 574] on input "text" at bounding box center [994, 579] width 111 height 36
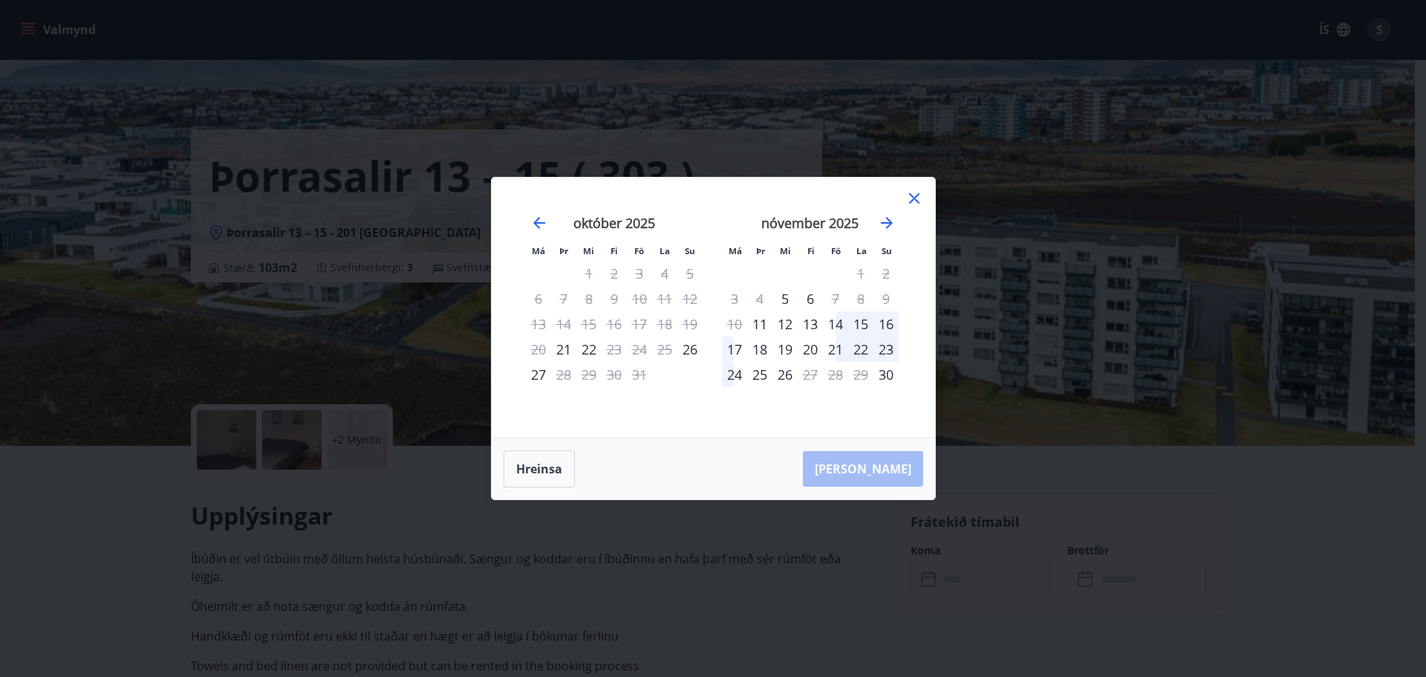
click at [912, 193] on icon at bounding box center [915, 198] width 18 height 18
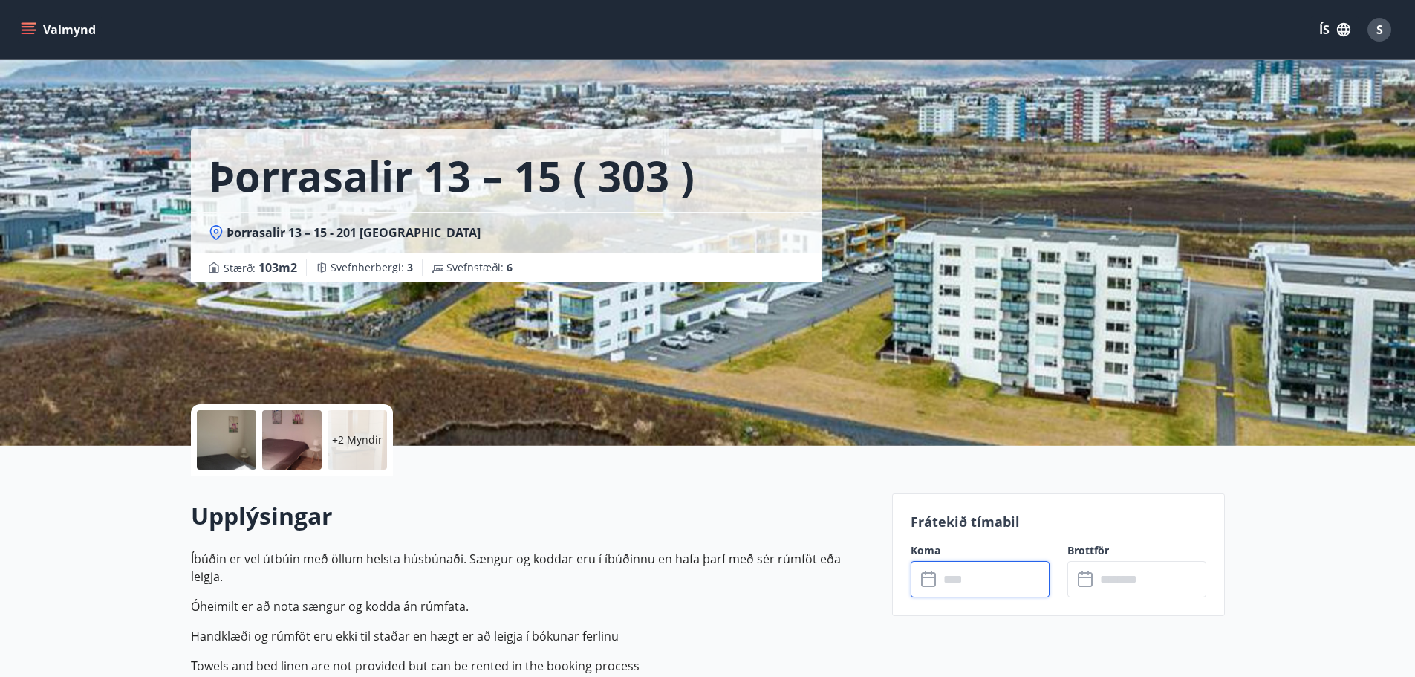
click at [980, 581] on input "text" at bounding box center [994, 579] width 111 height 36
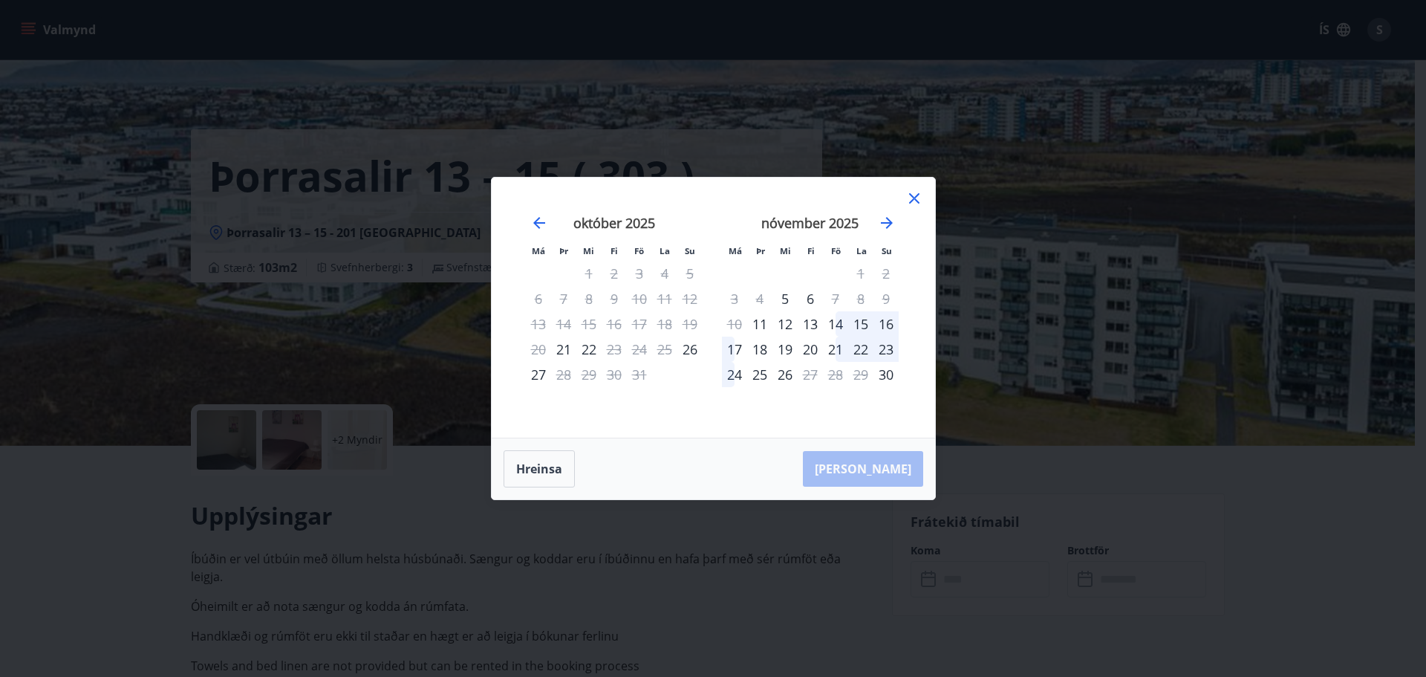
click at [911, 195] on icon at bounding box center [914, 198] width 10 height 10
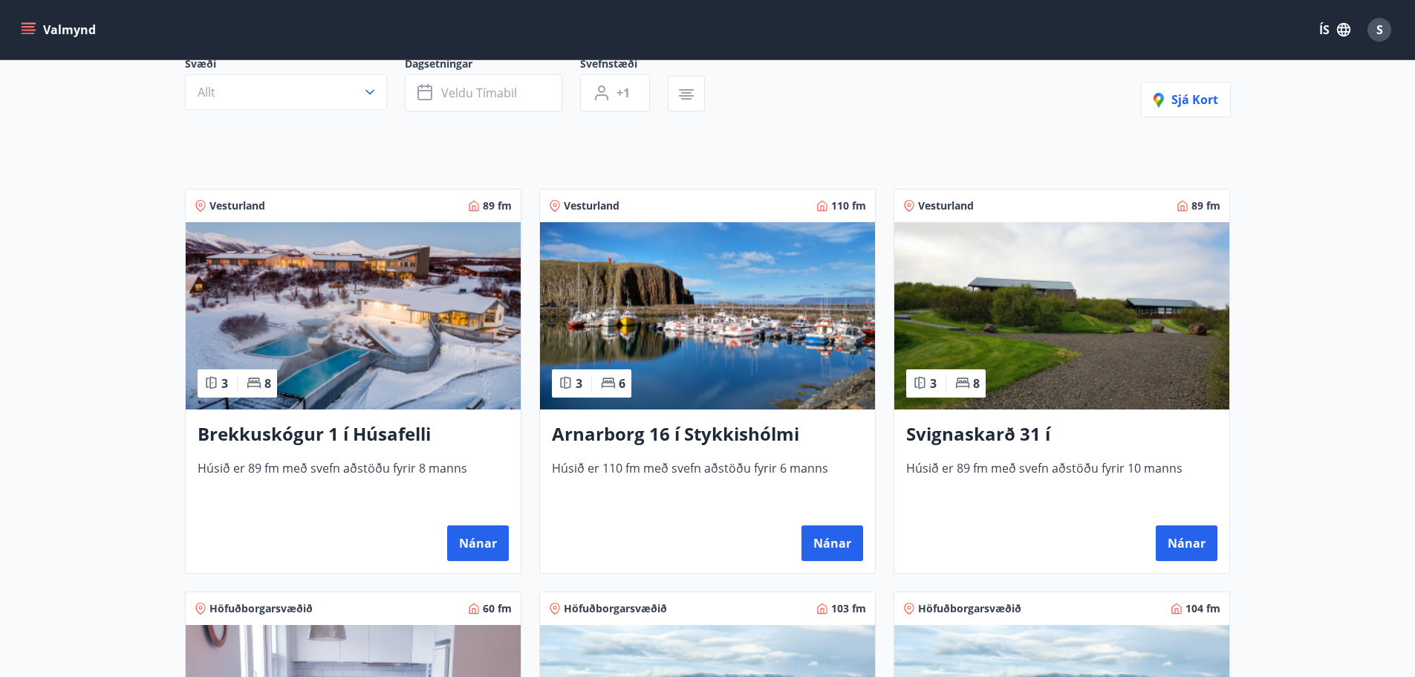
scroll to position [223, 0]
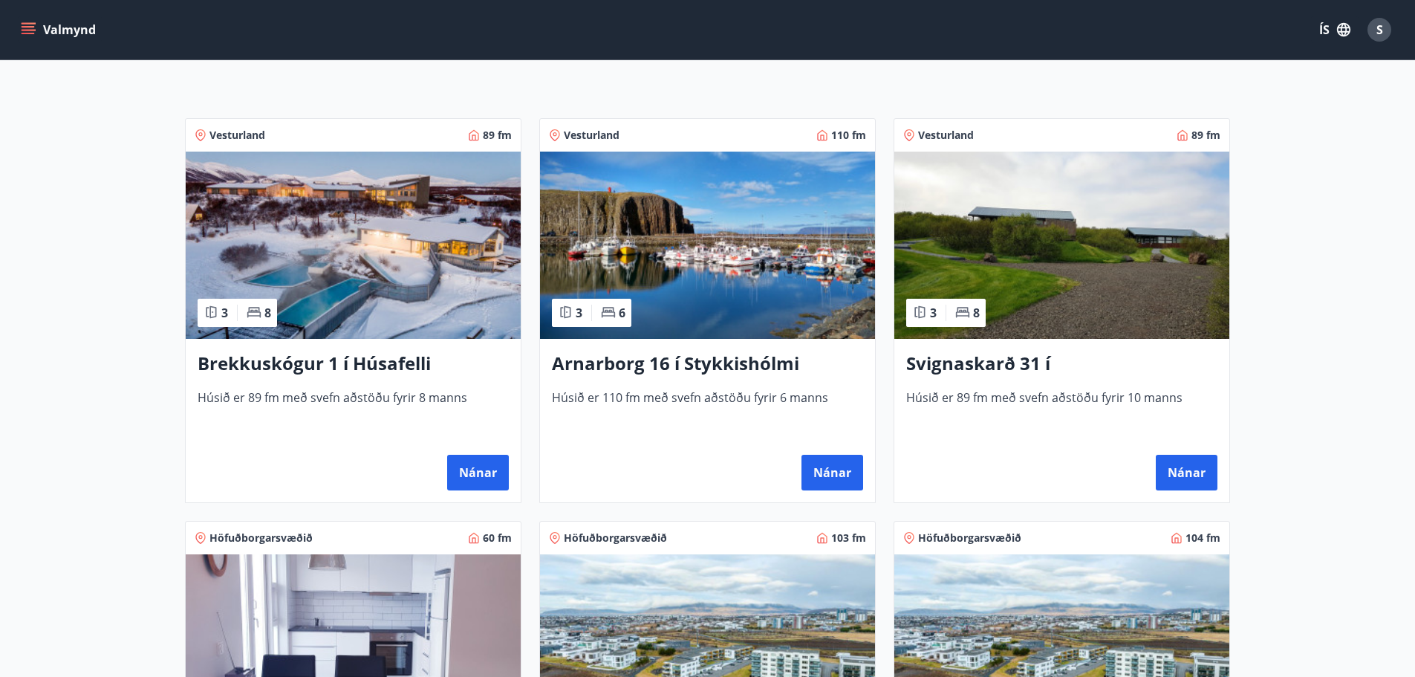
click at [406, 357] on h3 "Brekkuskógur 1 í Húsafelli" at bounding box center [353, 364] width 311 height 27
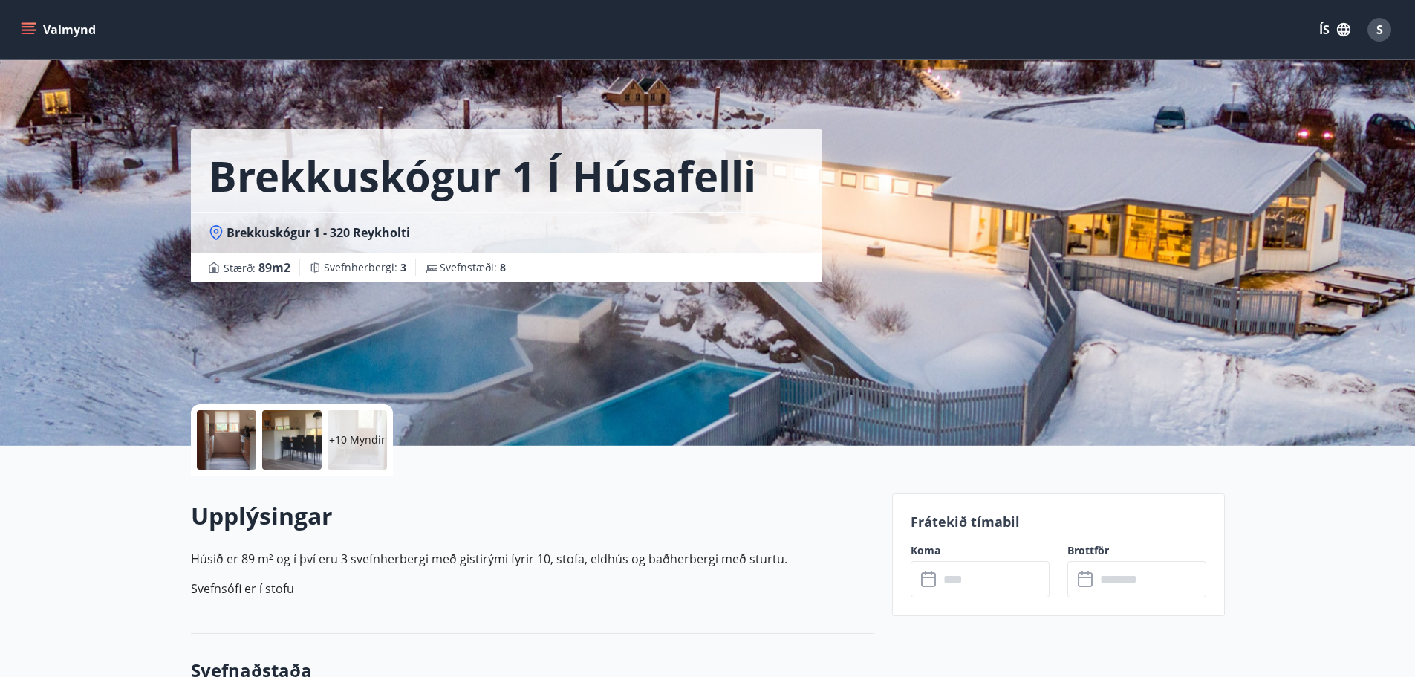
click at [984, 585] on input "text" at bounding box center [994, 579] width 111 height 36
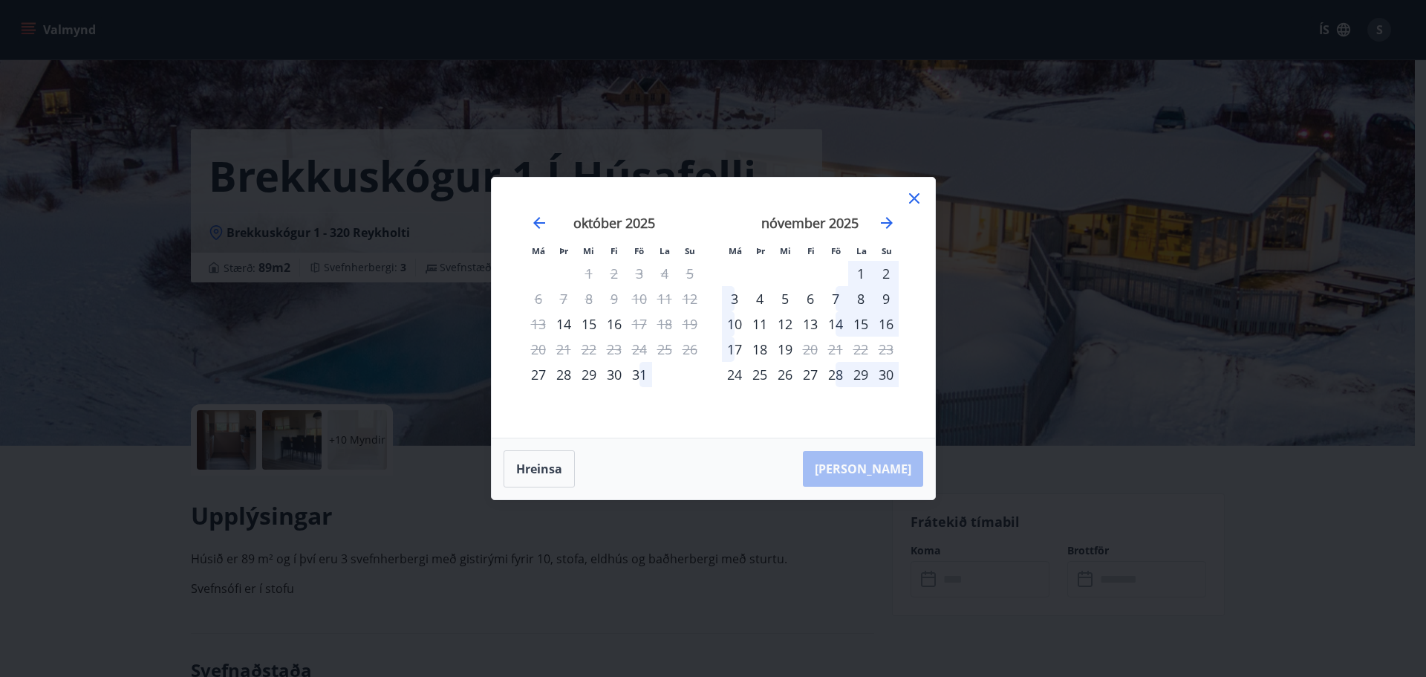
click at [861, 268] on div "1" at bounding box center [860, 273] width 25 height 25
click at [637, 382] on div "31" at bounding box center [639, 374] width 25 height 25
click at [636, 368] on div "31" at bounding box center [639, 374] width 25 height 25
click at [887, 269] on div "2" at bounding box center [886, 273] width 25 height 25
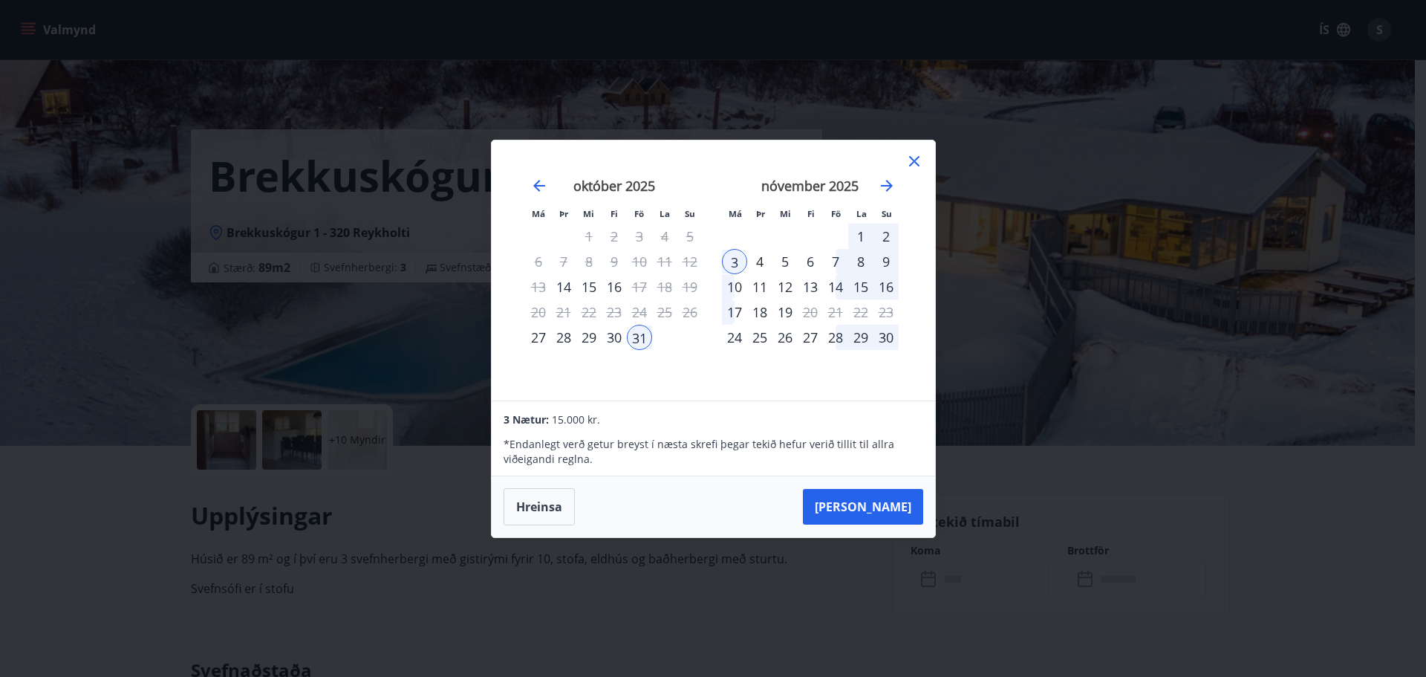
click at [915, 162] on icon at bounding box center [914, 161] width 10 height 10
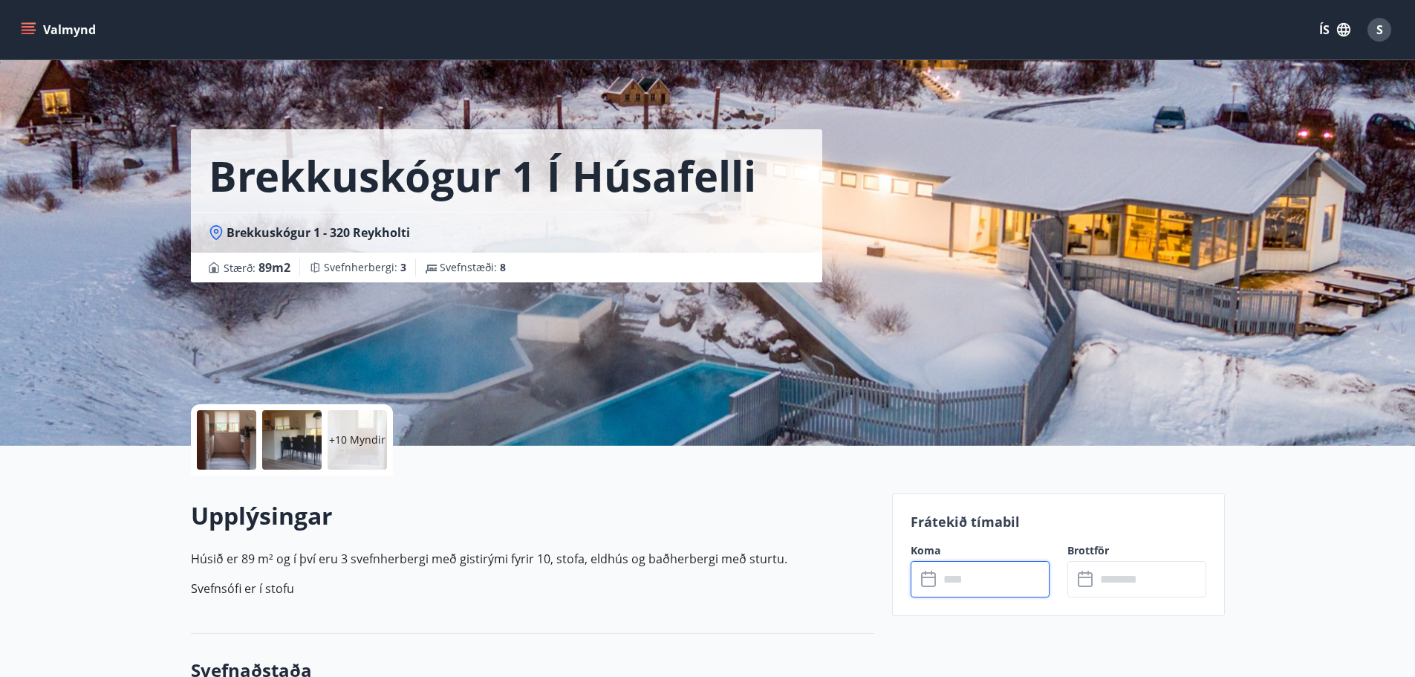
click at [211, 438] on div at bounding box center [226, 439] width 59 height 59
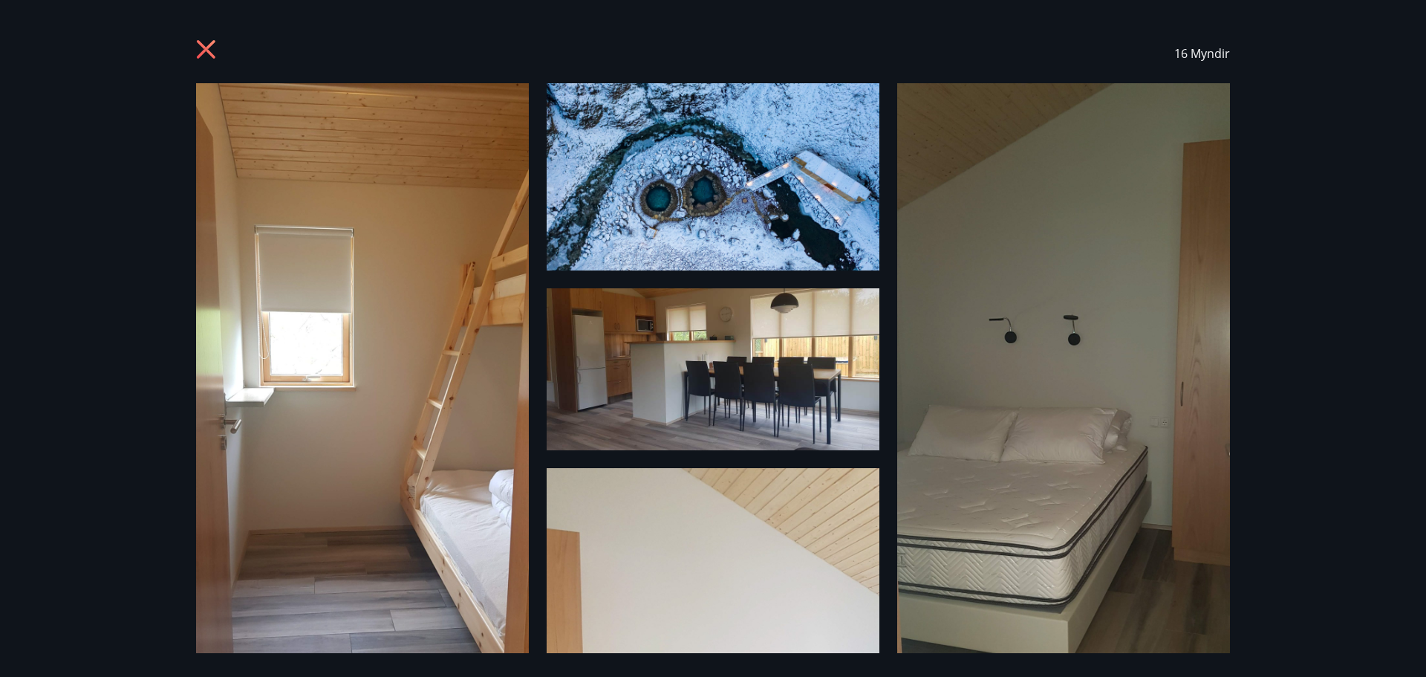
click at [206, 50] on icon at bounding box center [206, 50] width 4 height 4
